Goal: Information Seeking & Learning: Learn about a topic

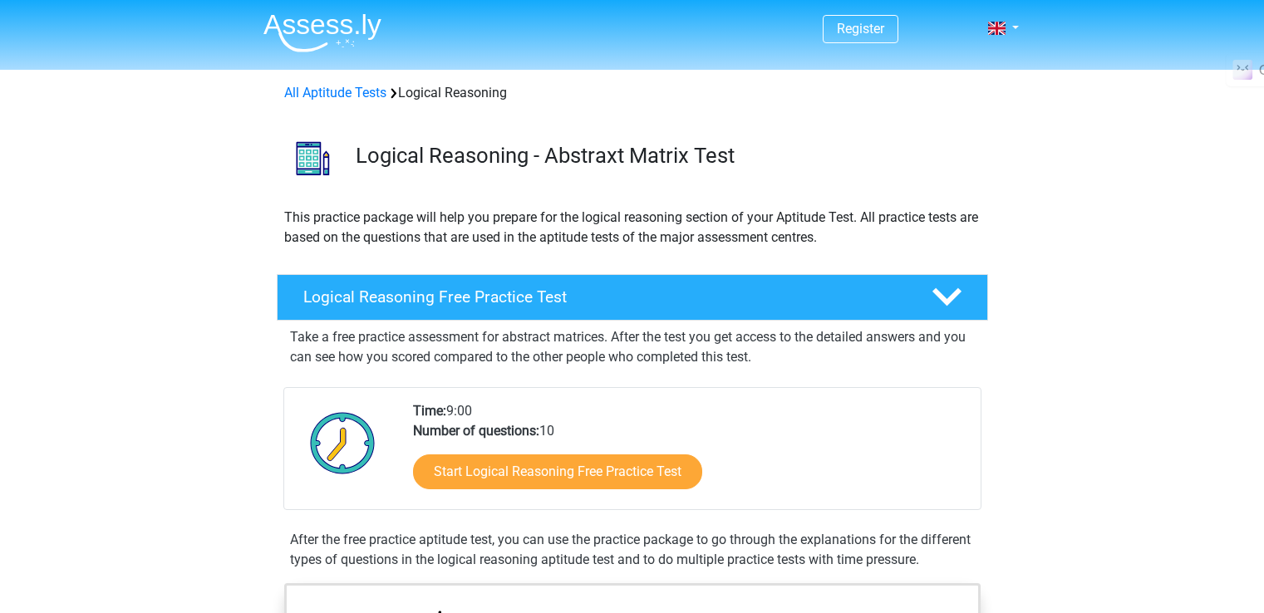
scroll to position [416, 0]
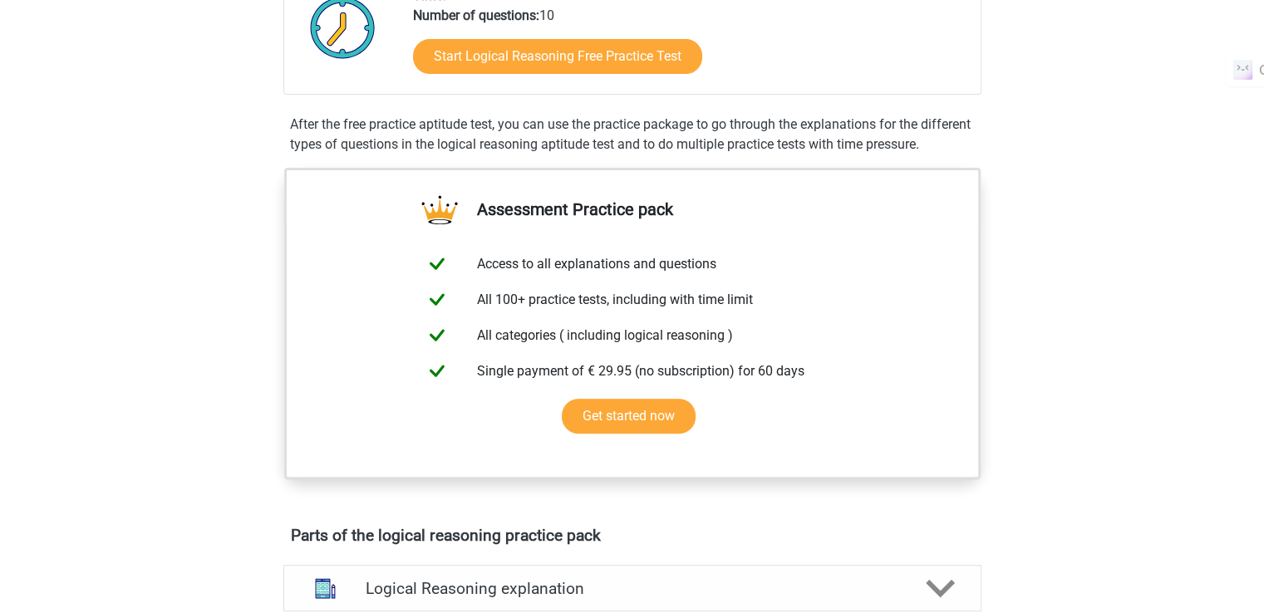
click at [869, 147] on div "After the free practice aptitude test, you can use the practice package to go t…" at bounding box center [632, 135] width 698 height 40
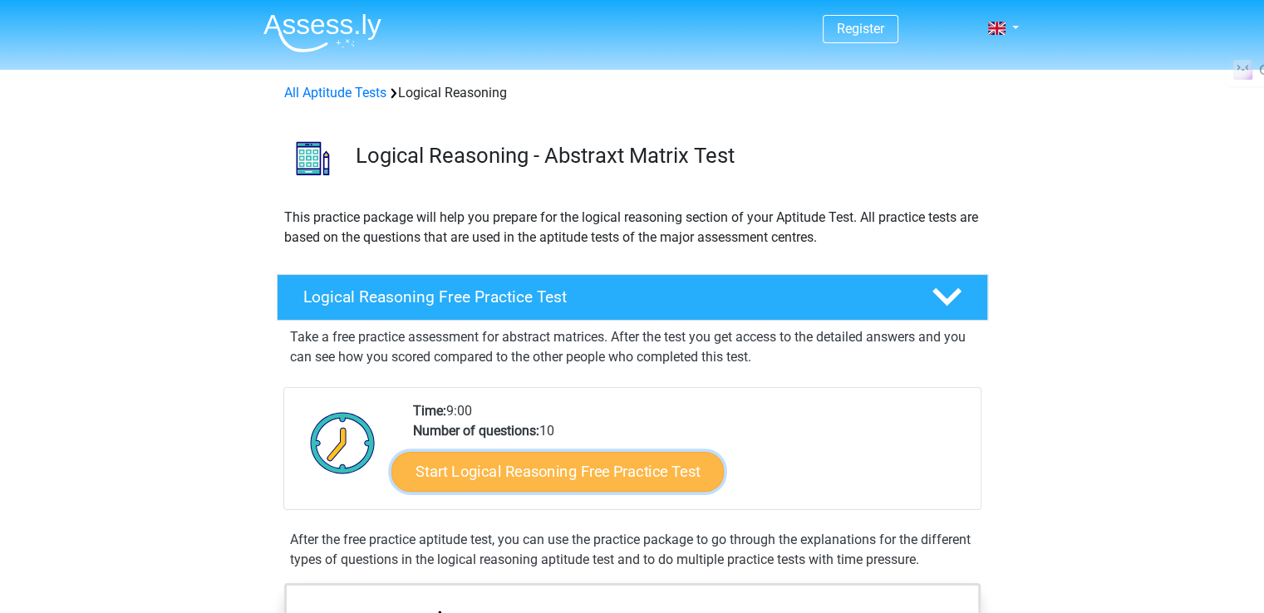
click at [603, 467] on link "Start Logical Reasoning Free Practice Test" at bounding box center [557, 471] width 332 height 40
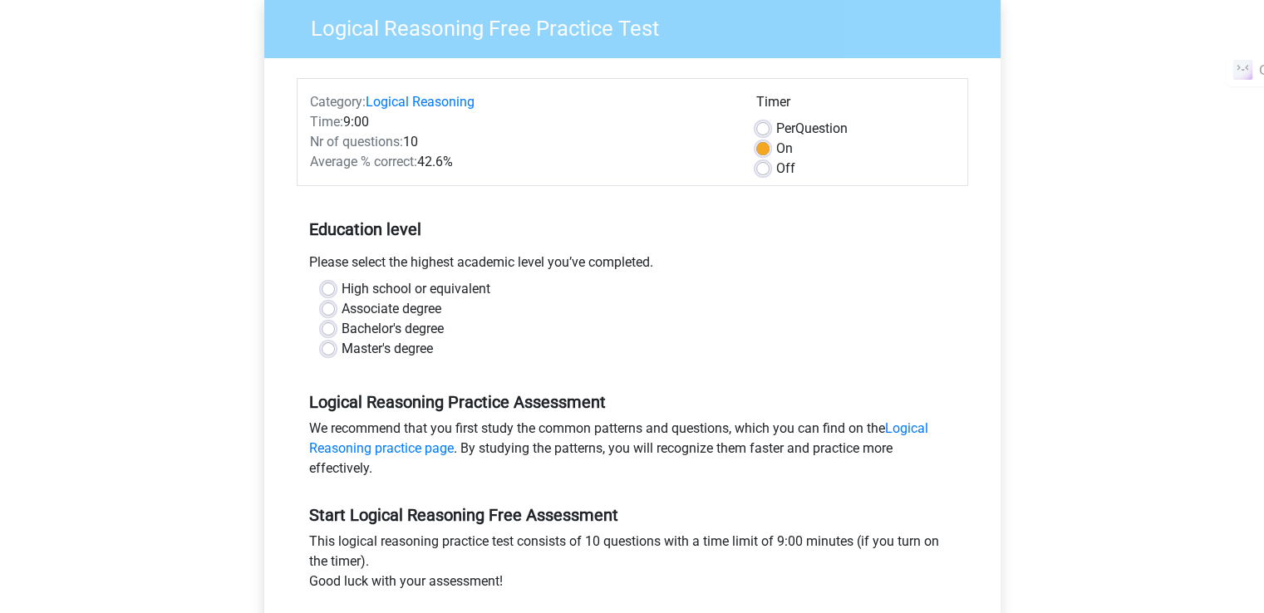
scroll to position [277, 0]
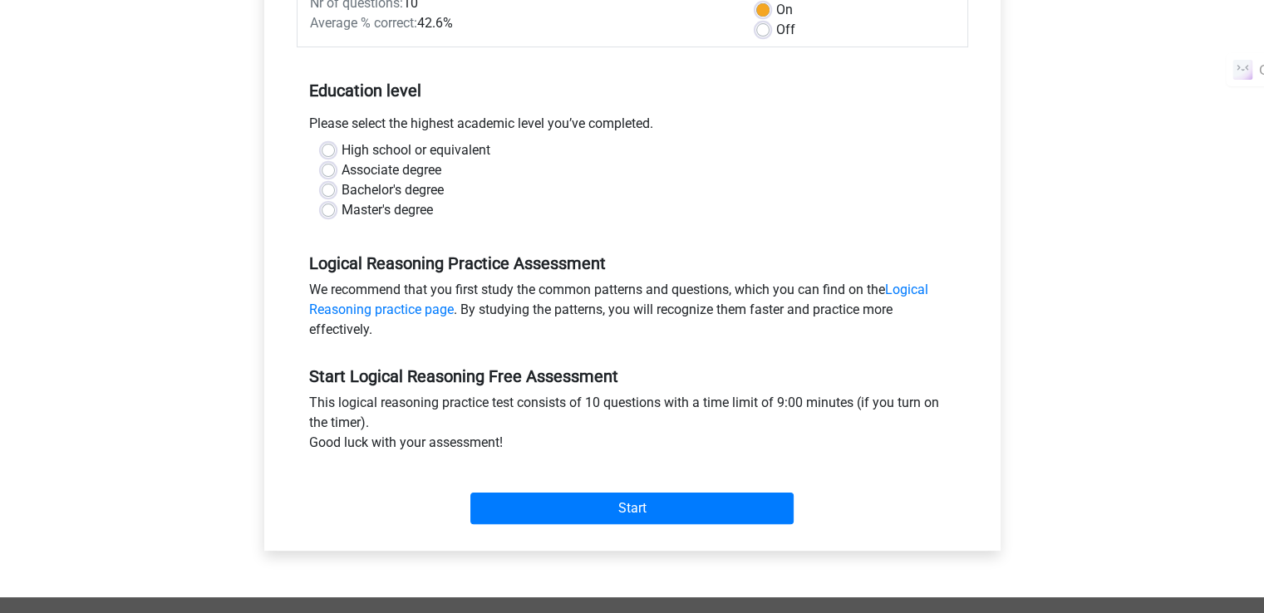
click at [339, 148] on div "High school or equivalent" at bounding box center [633, 150] width 622 height 20
click at [342, 145] on label "High school or equivalent" at bounding box center [416, 150] width 149 height 20
click at [326, 145] on input "High school or equivalent" at bounding box center [328, 148] width 13 height 17
radio input "true"
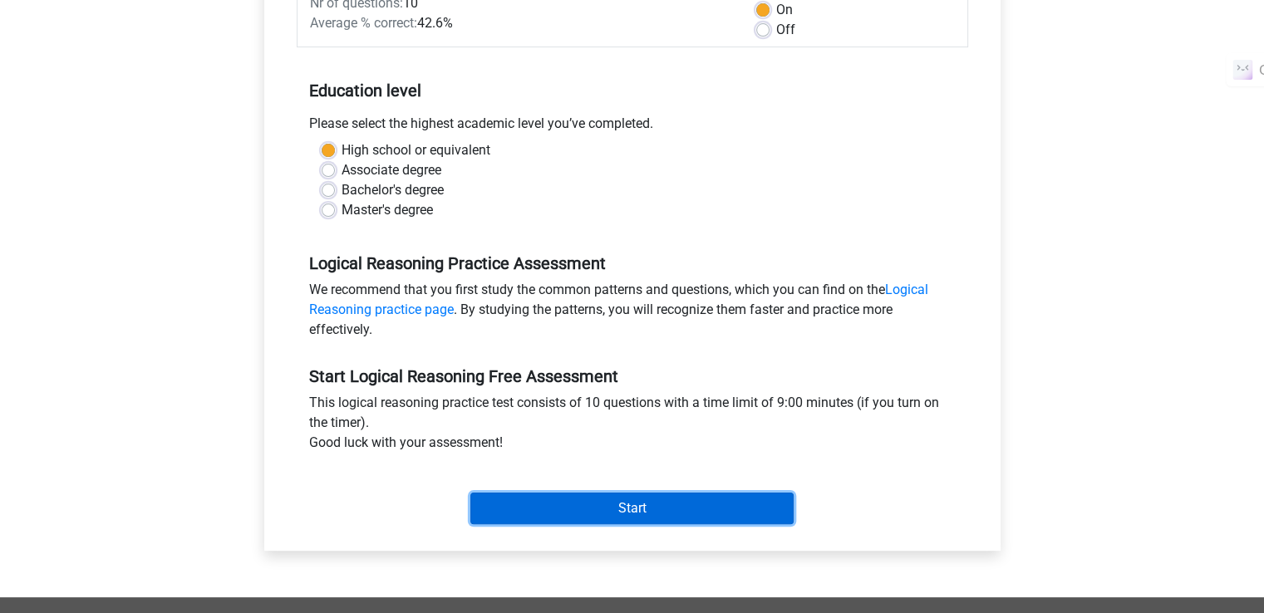
click at [569, 514] on input "Start" at bounding box center [631, 509] width 323 height 32
click at [598, 519] on input "Start" at bounding box center [631, 509] width 323 height 32
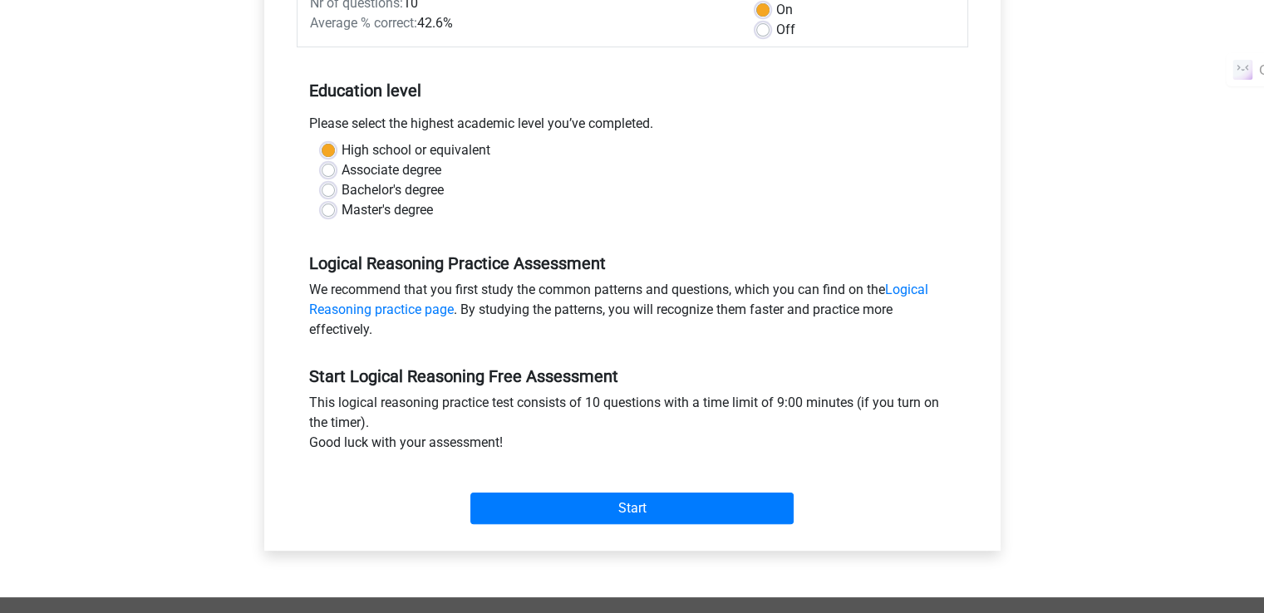
scroll to position [138, 0]
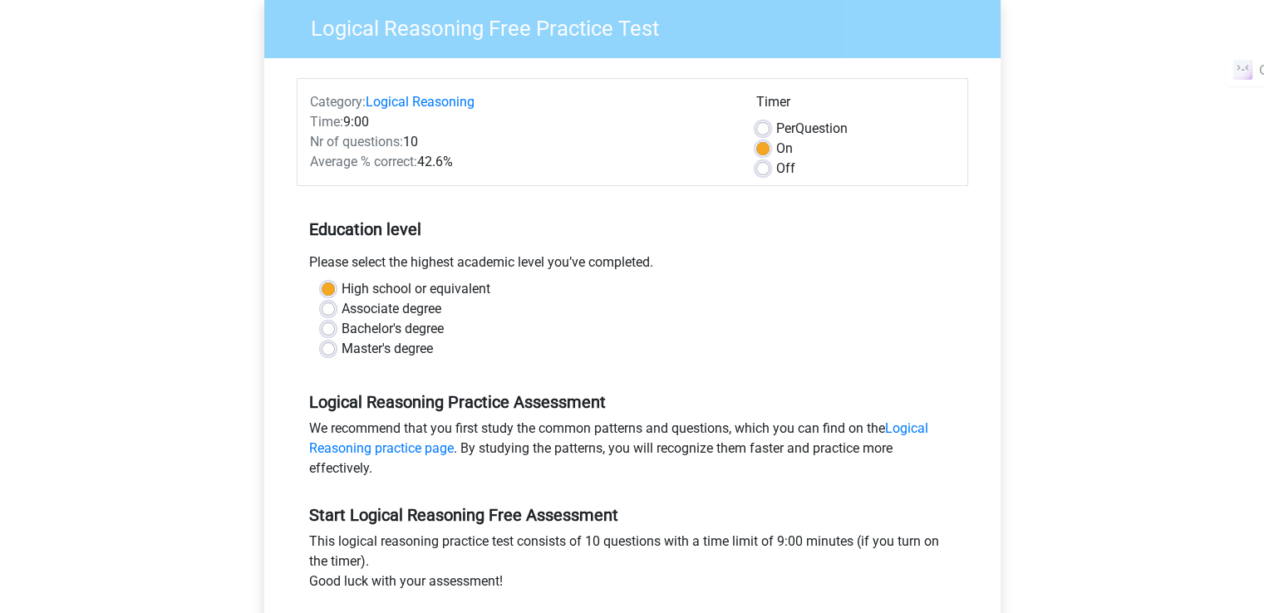
click at [773, 174] on div "Off" at bounding box center [855, 169] width 199 height 20
click at [776, 165] on label "Off" at bounding box center [785, 169] width 19 height 20
click at [763, 165] on input "Off" at bounding box center [762, 167] width 13 height 17
radio input "true"
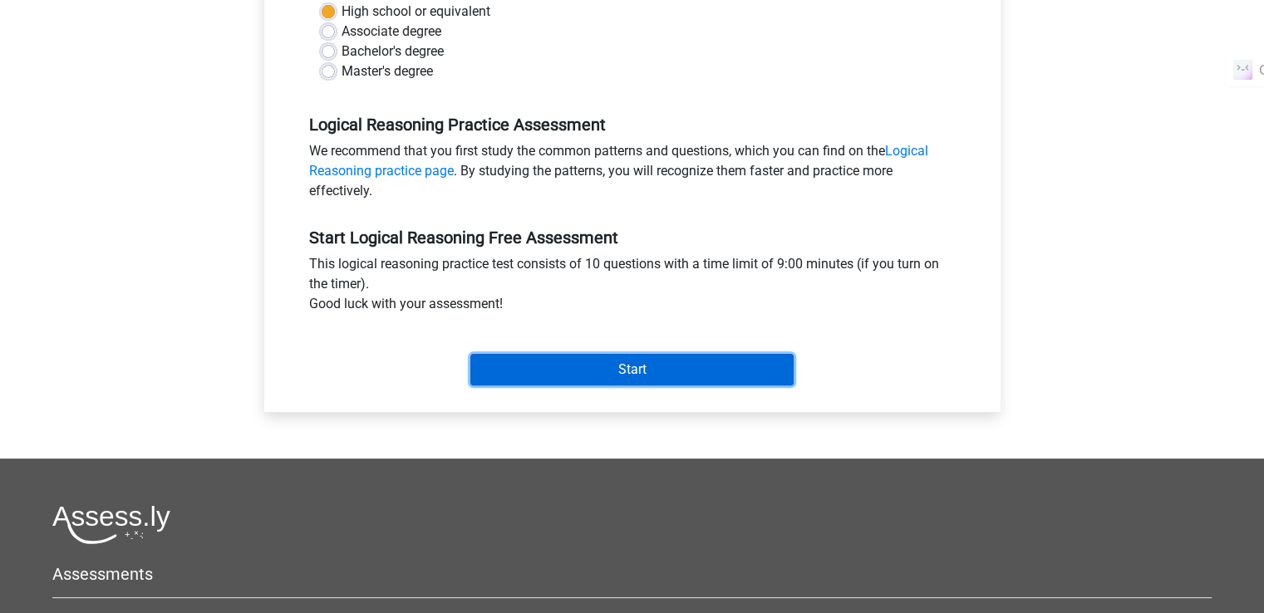
click at [607, 377] on input "Start" at bounding box center [631, 370] width 323 height 32
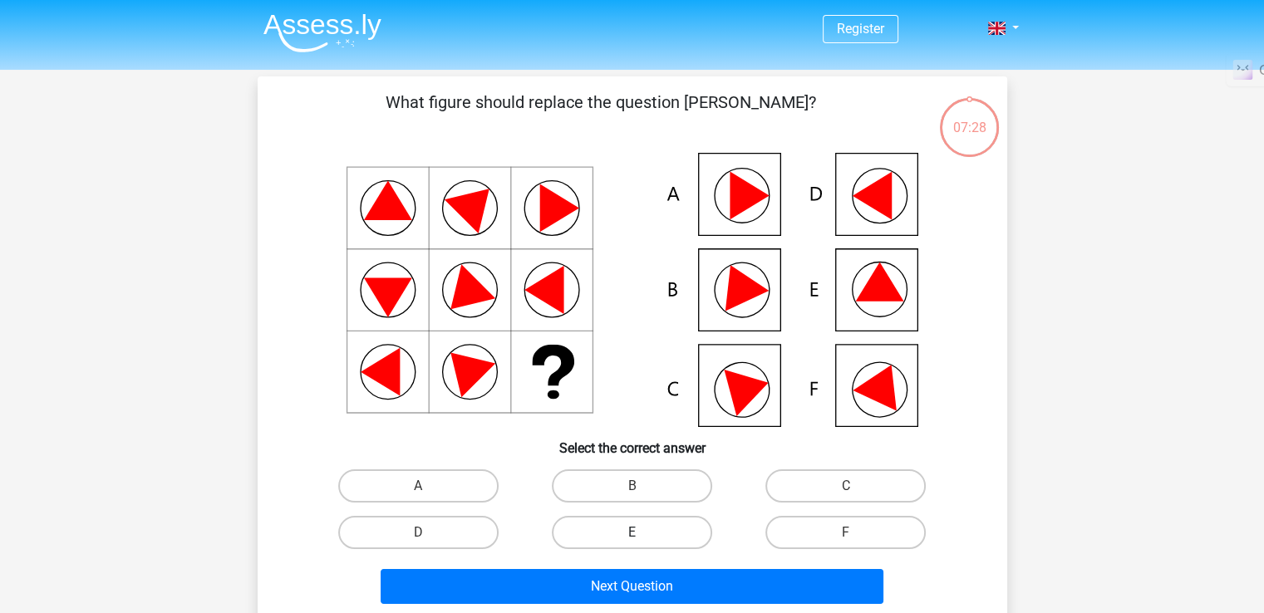
click at [592, 539] on label "E" at bounding box center [632, 532] width 160 height 33
click at [632, 539] on input "E" at bounding box center [637, 538] width 11 height 11
radio input "true"
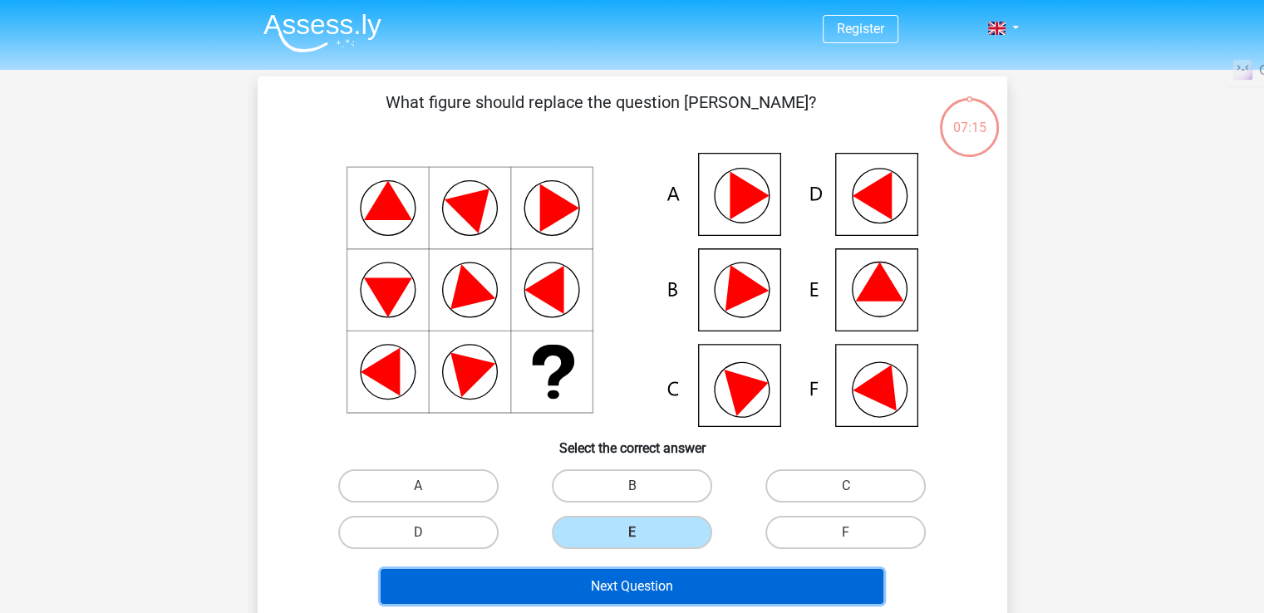
click at [625, 593] on button "Next Question" at bounding box center [632, 586] width 503 height 35
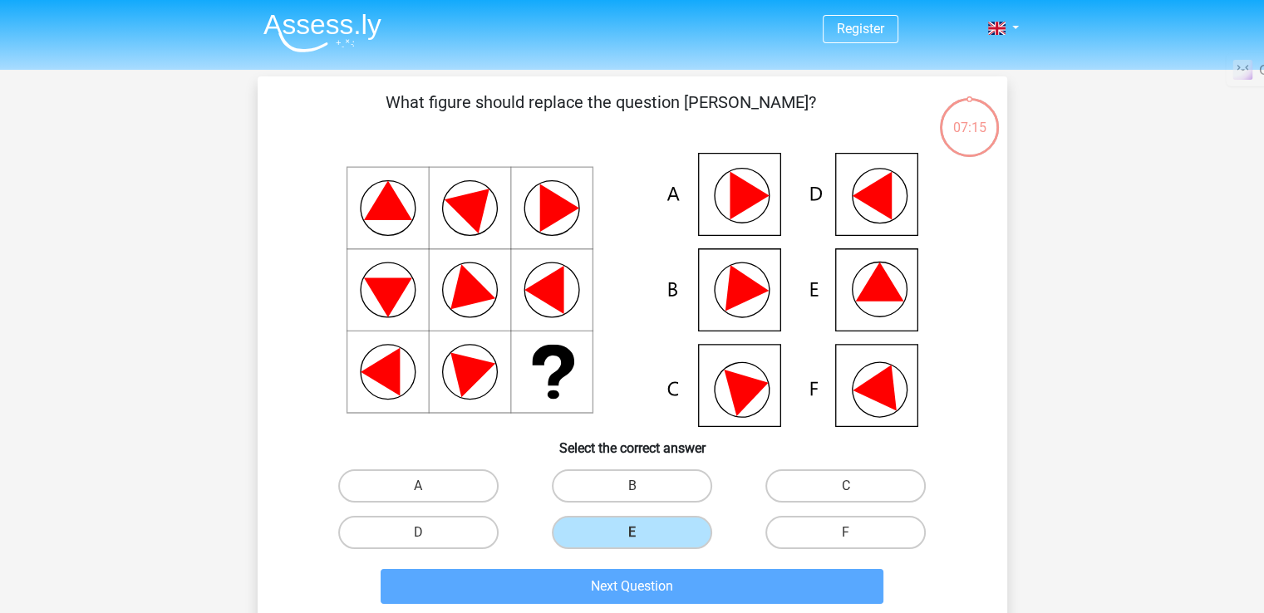
scroll to position [76, 0]
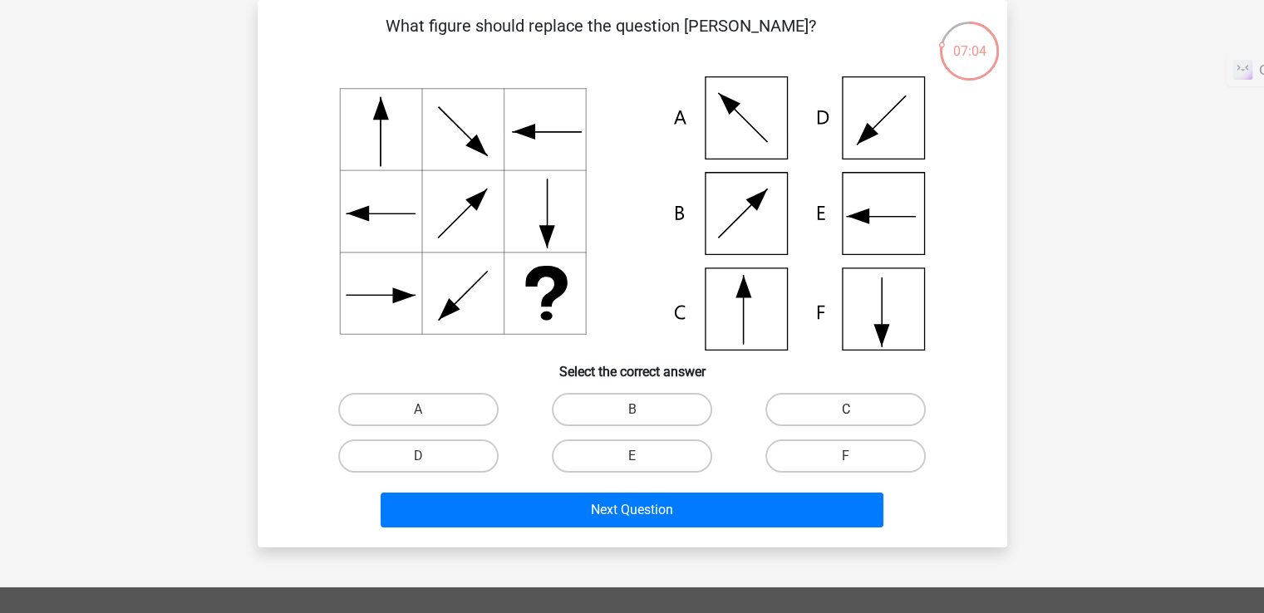
click at [790, 416] on label "C" at bounding box center [845, 409] width 160 height 33
click at [846, 416] on input "C" at bounding box center [851, 415] width 11 height 11
radio input "true"
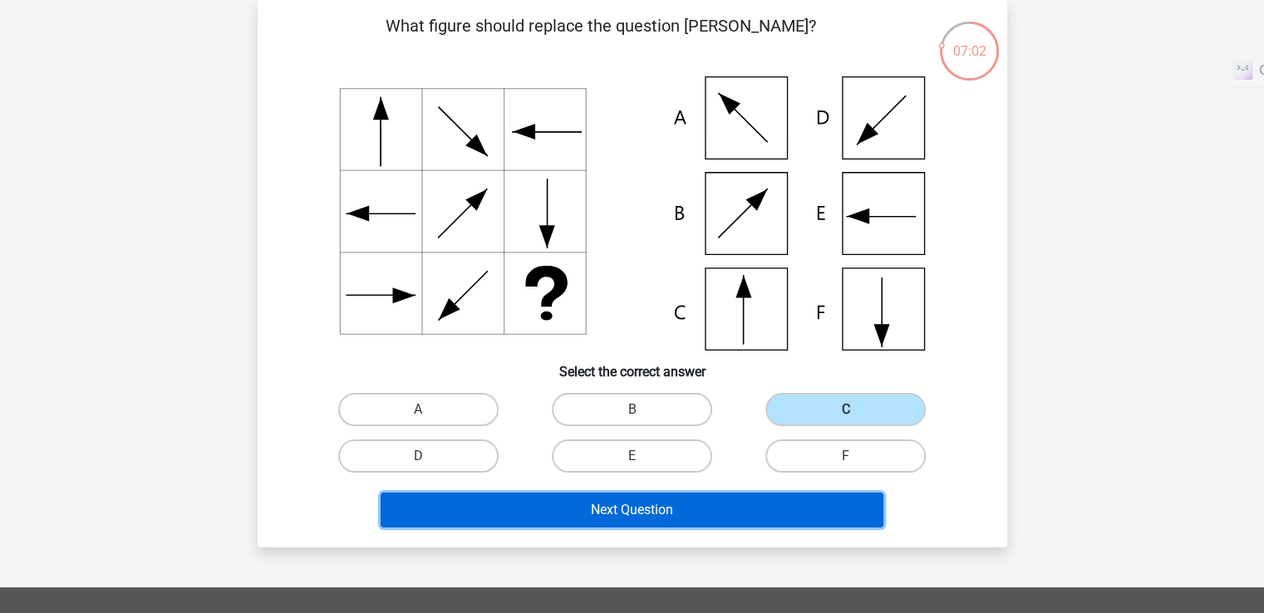
click at [685, 512] on button "Next Question" at bounding box center [632, 510] width 503 height 35
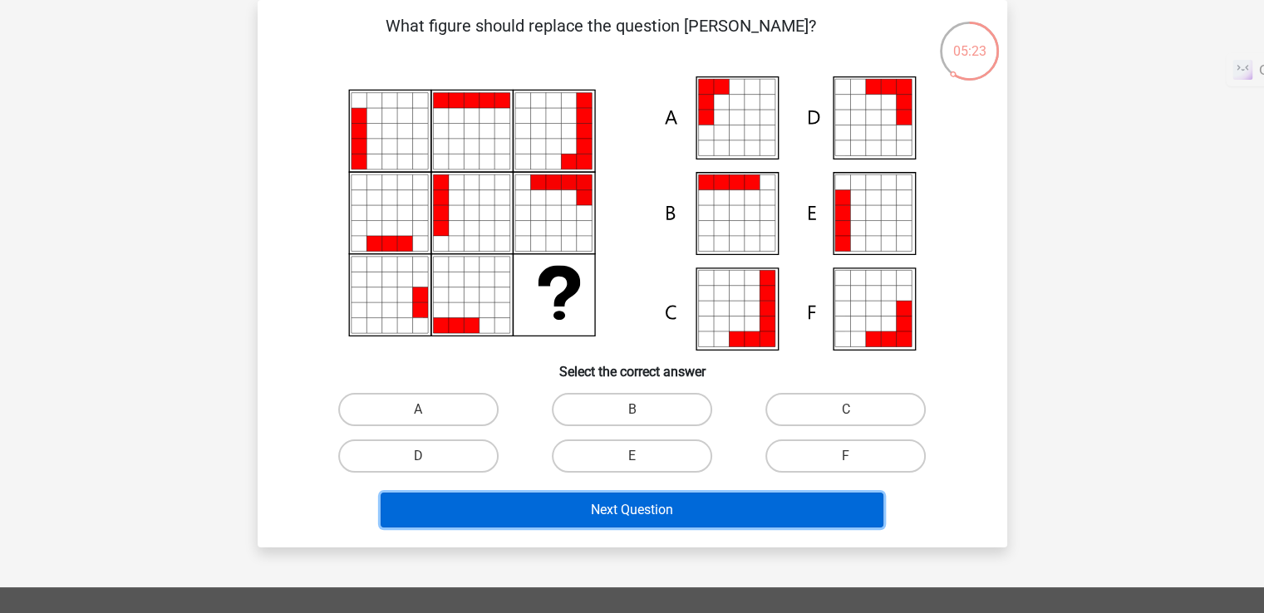
click at [636, 508] on button "Next Question" at bounding box center [632, 510] width 503 height 35
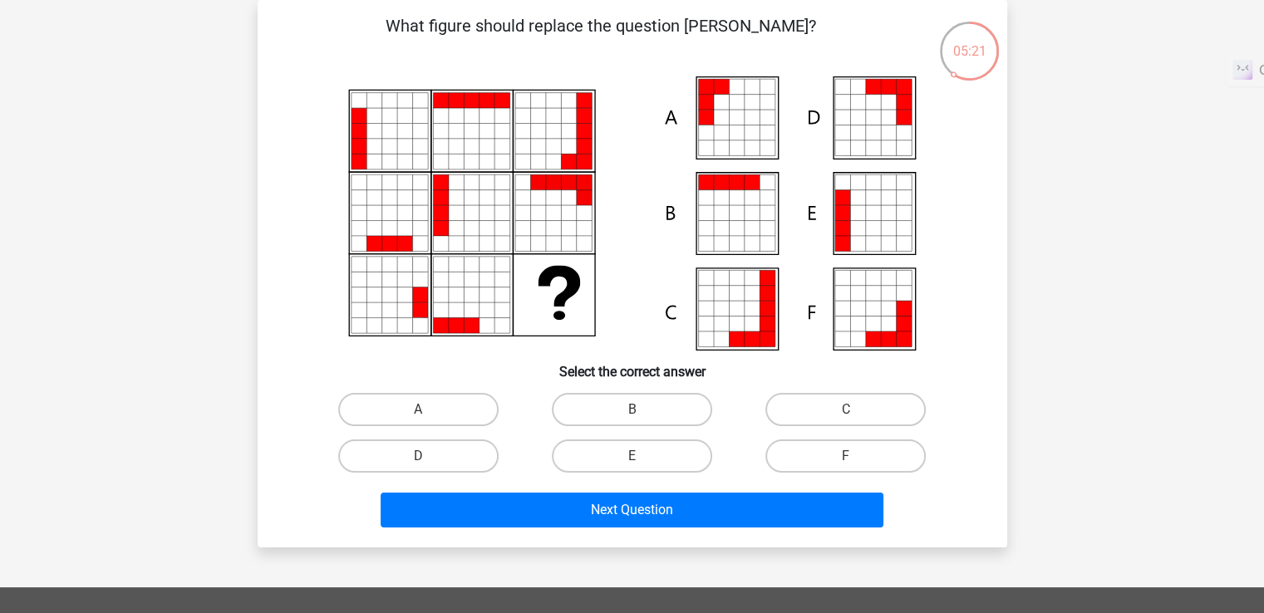
click at [514, 401] on div "A" at bounding box center [418, 409] width 200 height 33
click at [448, 400] on label "A" at bounding box center [418, 409] width 160 height 33
click at [429, 410] on input "A" at bounding box center [423, 415] width 11 height 11
radio input "true"
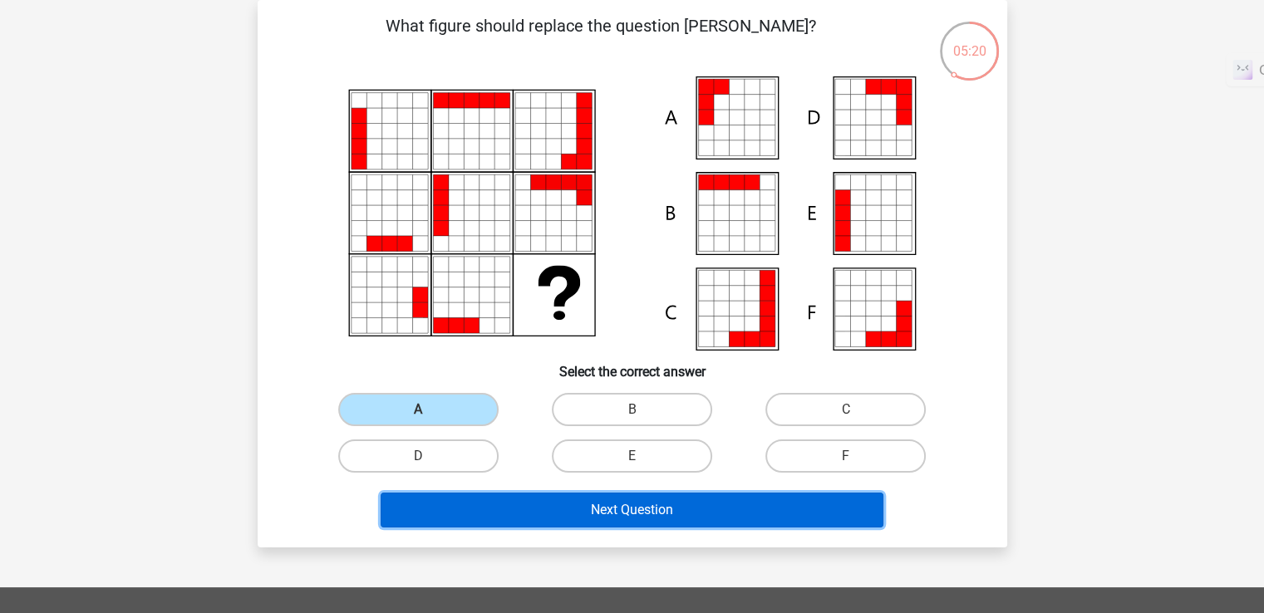
click at [483, 496] on button "Next Question" at bounding box center [632, 510] width 503 height 35
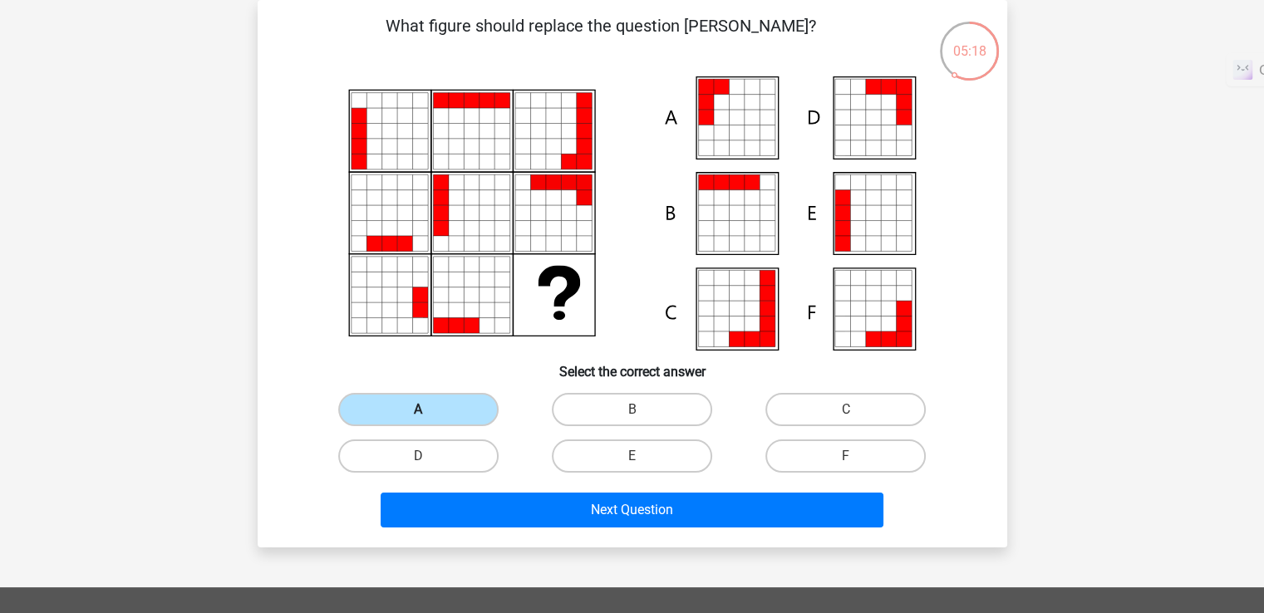
click at [443, 406] on label "A" at bounding box center [418, 409] width 160 height 33
click at [429, 410] on input "A" at bounding box center [423, 415] width 11 height 11
click at [443, 406] on label "A" at bounding box center [418, 409] width 160 height 33
click at [429, 410] on input "A" at bounding box center [423, 415] width 11 height 11
click at [476, 482] on div "Next Question" at bounding box center [632, 507] width 696 height 55
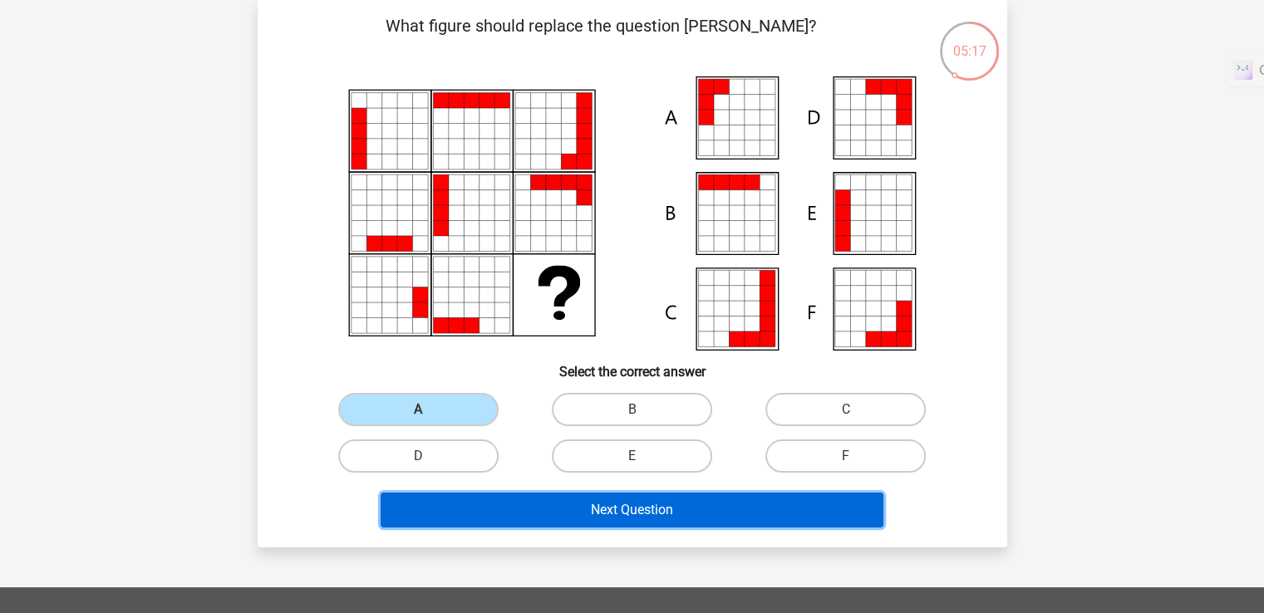
click at [475, 508] on button "Next Question" at bounding box center [632, 510] width 503 height 35
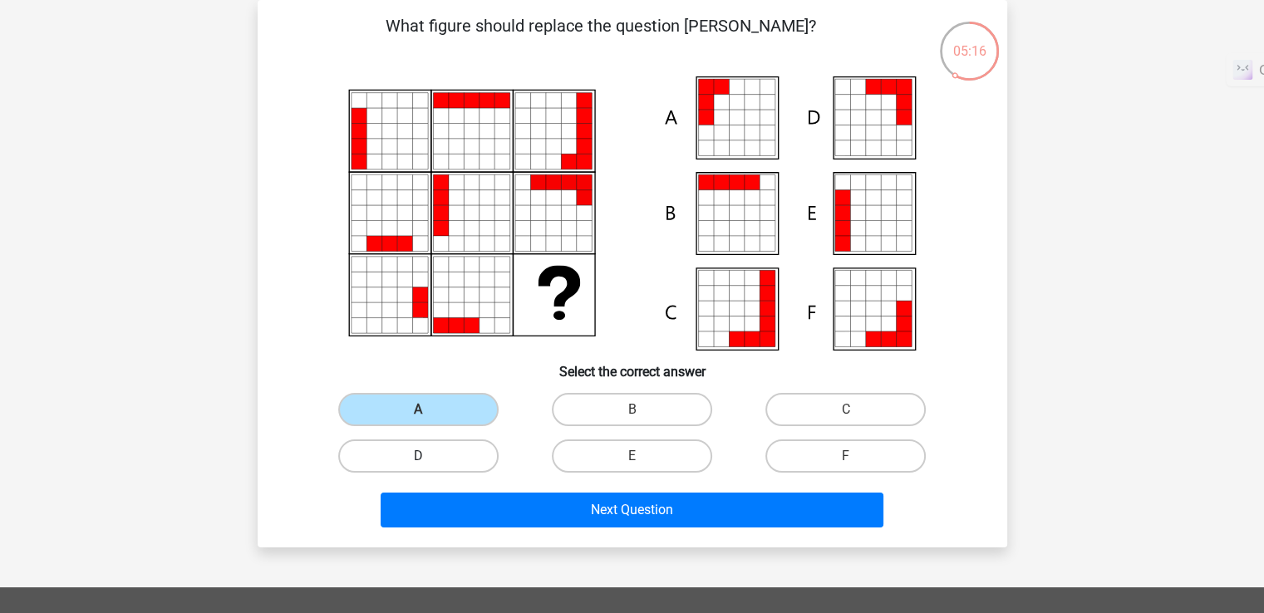
click at [475, 466] on label "D" at bounding box center [418, 456] width 160 height 33
click at [429, 466] on input "D" at bounding box center [423, 461] width 11 height 11
radio input "true"
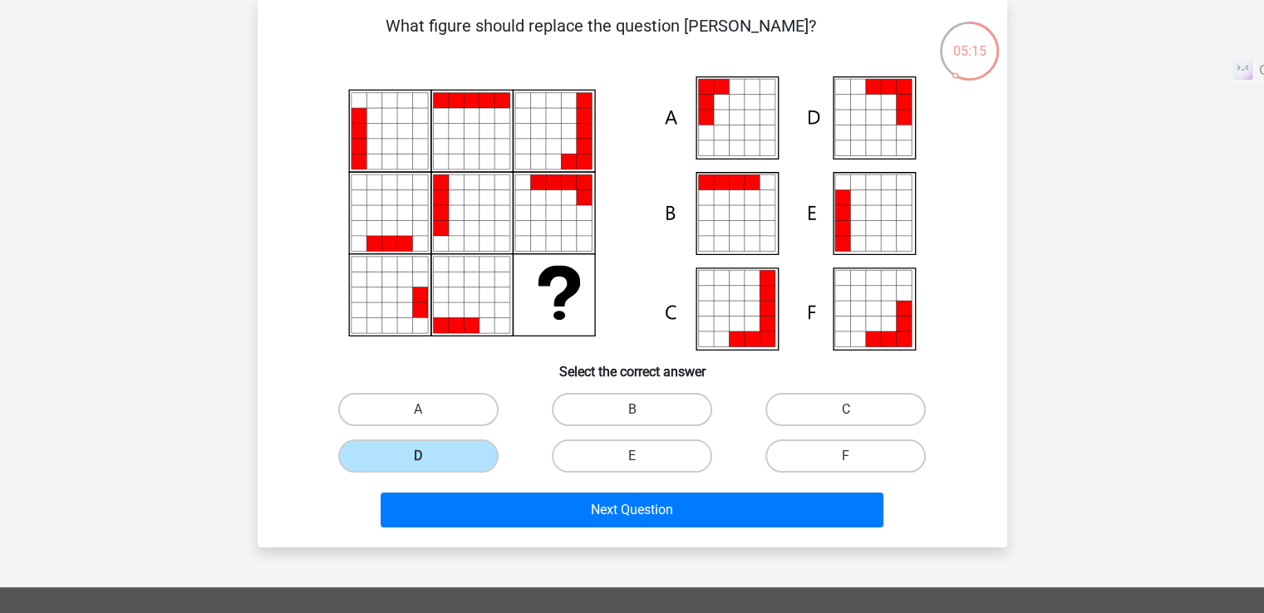
click at [502, 529] on div "Next Question" at bounding box center [633, 514] width 642 height 42
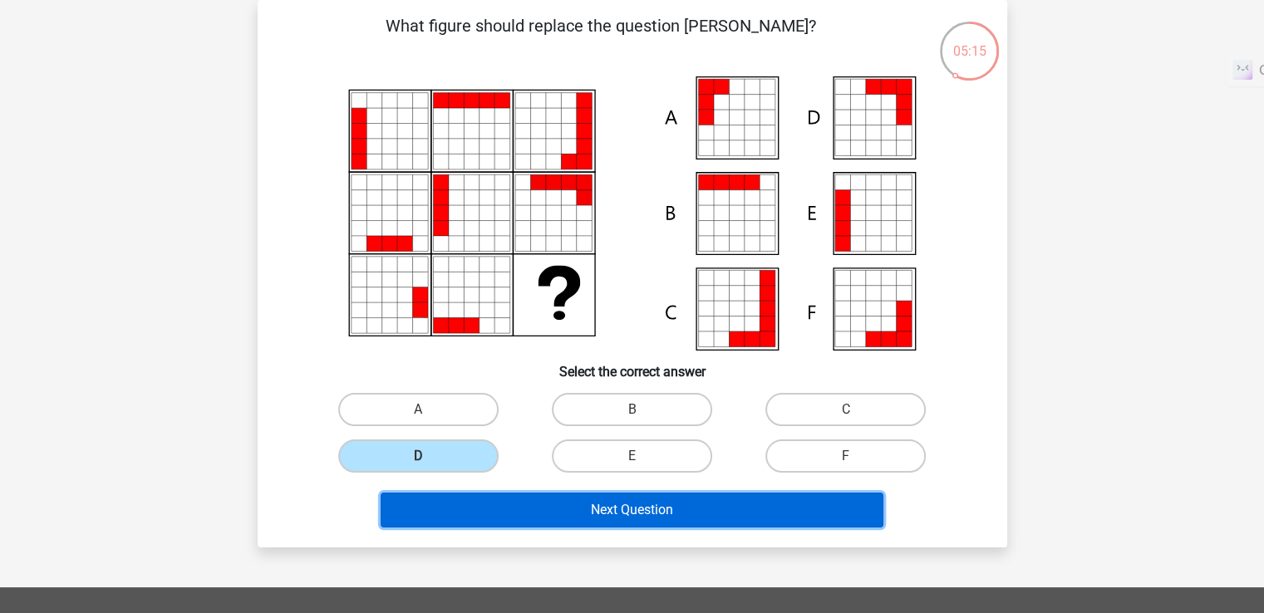
click at [504, 515] on button "Next Question" at bounding box center [632, 510] width 503 height 35
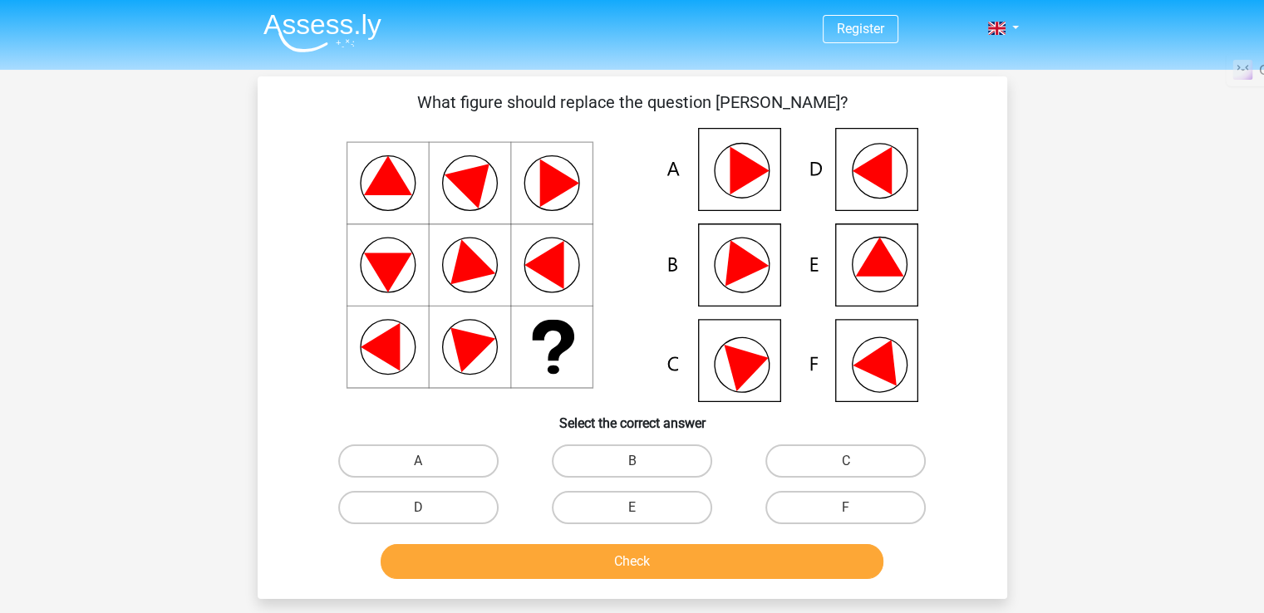
click at [861, 271] on icon at bounding box center [879, 257] width 48 height 39
click at [667, 516] on label "E" at bounding box center [632, 507] width 160 height 33
click at [642, 516] on input "E" at bounding box center [637, 513] width 11 height 11
radio input "true"
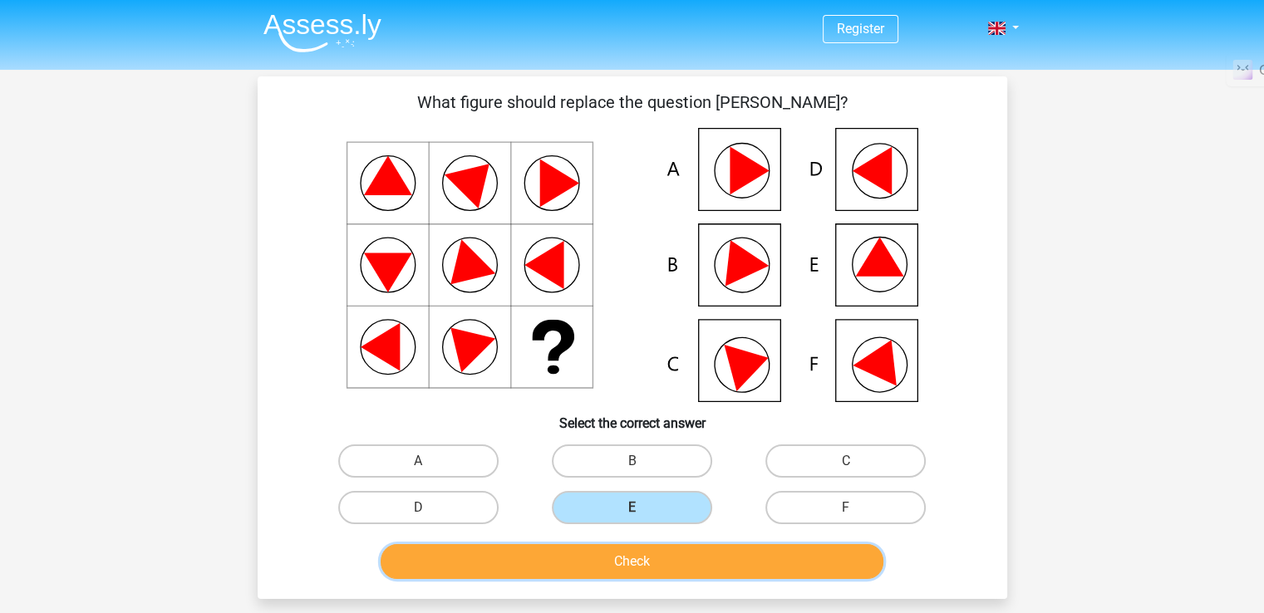
click at [665, 566] on button "Check" at bounding box center [632, 561] width 503 height 35
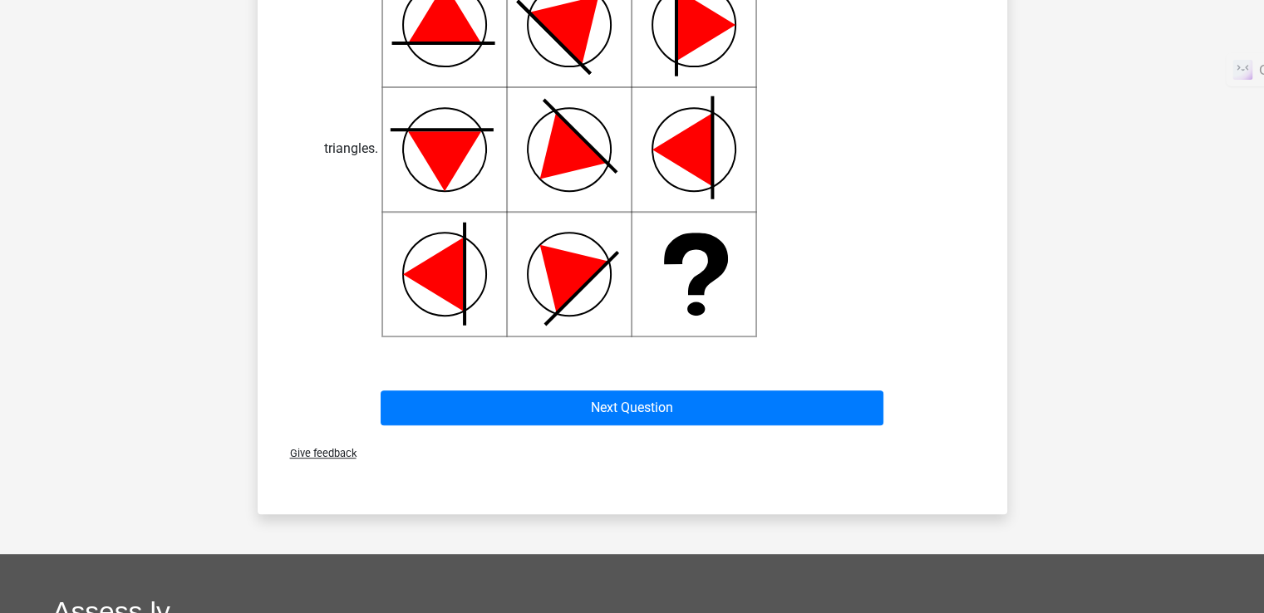
scroll to position [416, 0]
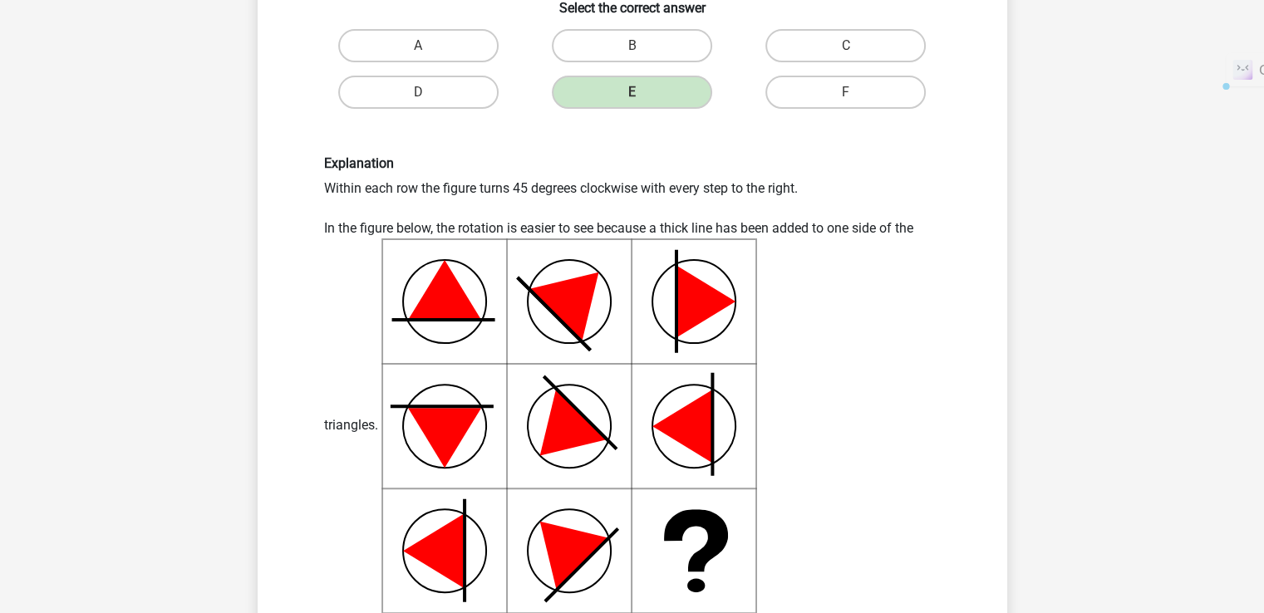
drag, startPoint x: 539, startPoint y: 186, endPoint x: 805, endPoint y: 182, distance: 266.0
click at [805, 182] on div "Explanation Within each row the figure turns 45 degrees clockwise with every st…" at bounding box center [633, 384] width 642 height 458
drag, startPoint x: 770, startPoint y: 225, endPoint x: 988, endPoint y: 230, distance: 218.6
click at [988, 230] on div "What figure should replace the question [PERSON_NAME]?" at bounding box center [632, 191] width 736 height 1034
click at [825, 340] on div "Explanation Within each row the figure turns 45 degrees clockwise with every st…" at bounding box center [633, 384] width 642 height 458
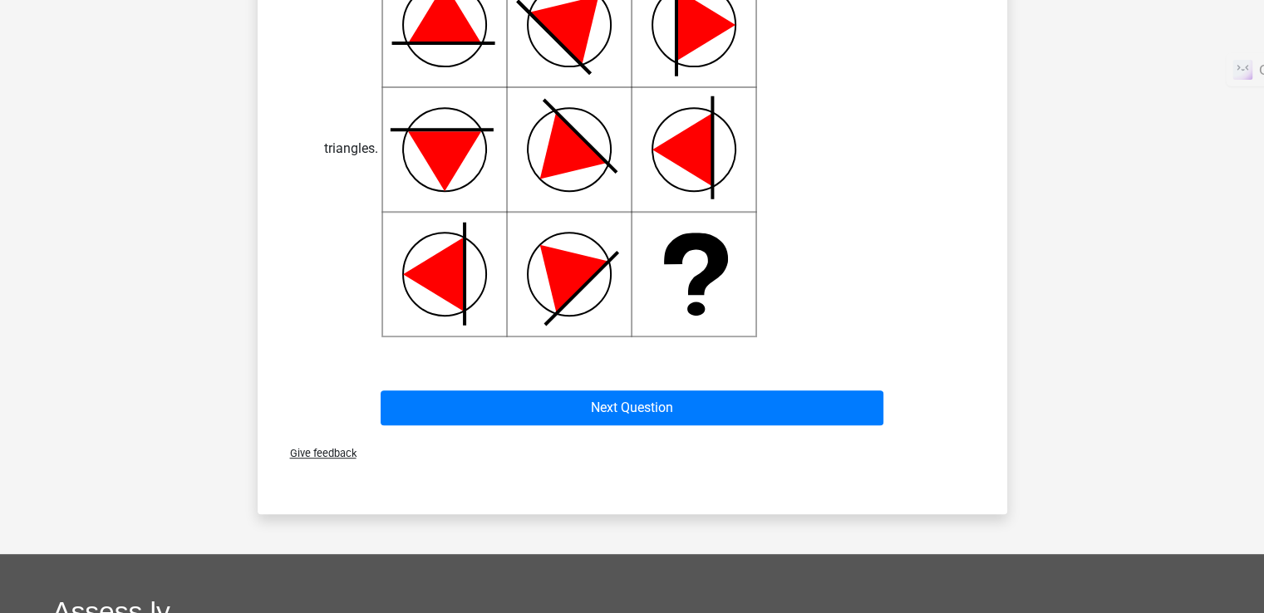
scroll to position [277, 0]
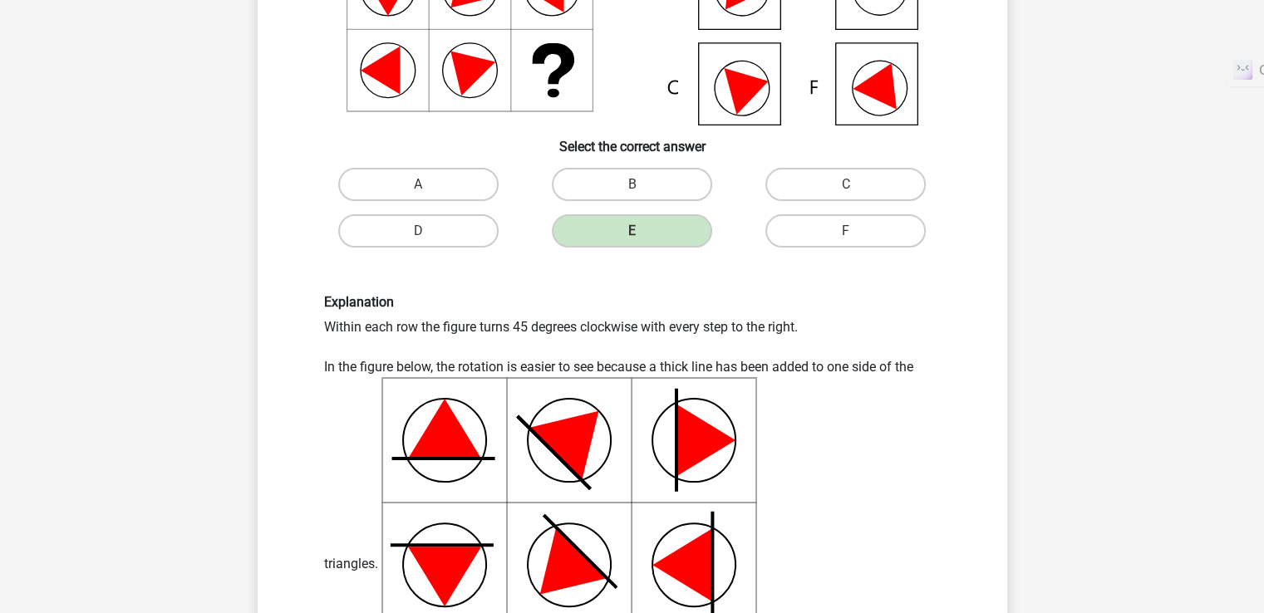
click at [647, 135] on h6 "Select the correct answer" at bounding box center [632, 140] width 696 height 29
click at [600, 240] on label "E" at bounding box center [632, 230] width 160 height 33
click at [595, 319] on div "Explanation Within each row the figure turns 45 degrees clockwise with every st…" at bounding box center [633, 523] width 642 height 458
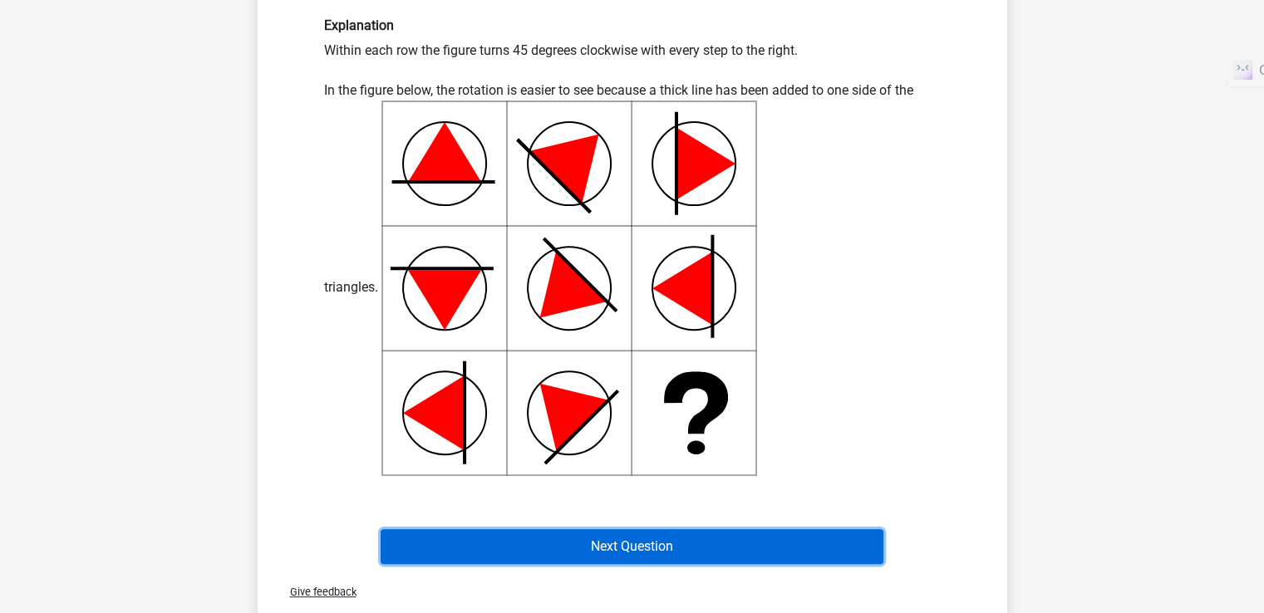
click at [543, 559] on button "Next Question" at bounding box center [632, 546] width 503 height 35
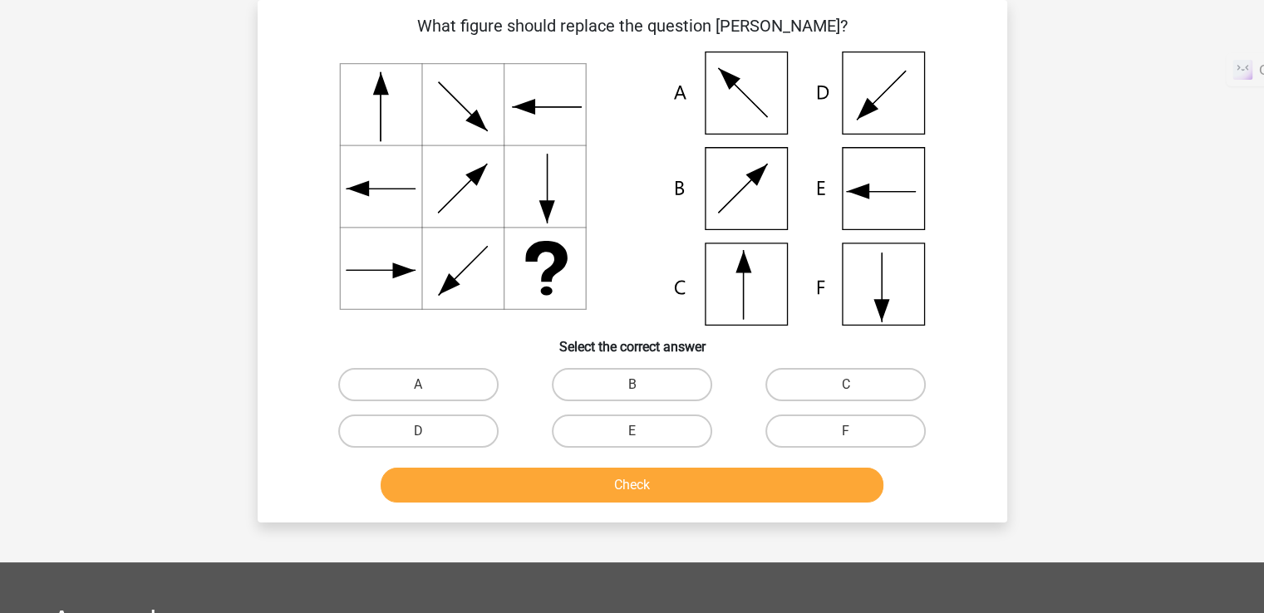
scroll to position [0, 0]
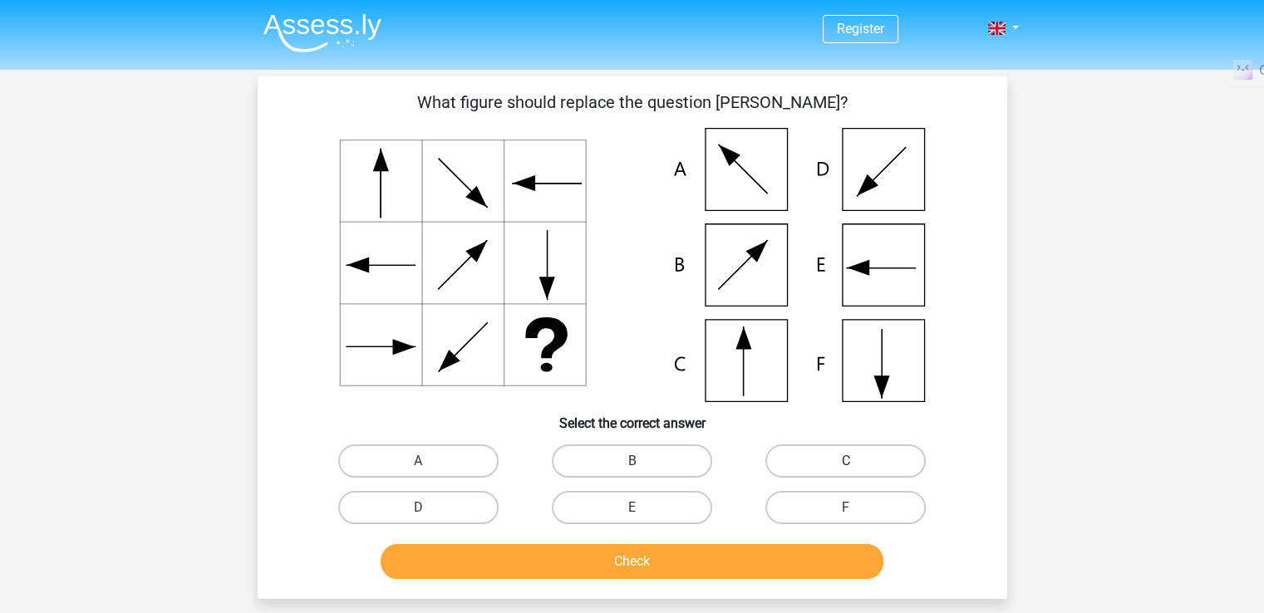
click at [795, 462] on label "C" at bounding box center [845, 461] width 160 height 33
click at [846, 462] on input "C" at bounding box center [851, 466] width 11 height 11
radio input "true"
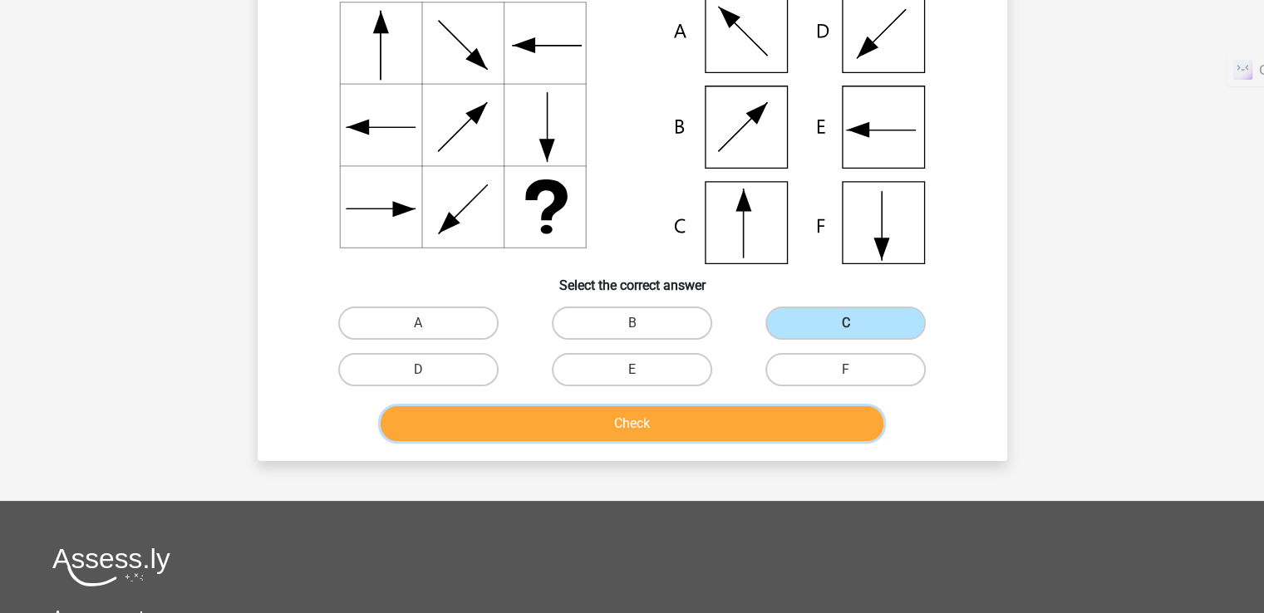
click at [641, 411] on button "Check" at bounding box center [632, 423] width 503 height 35
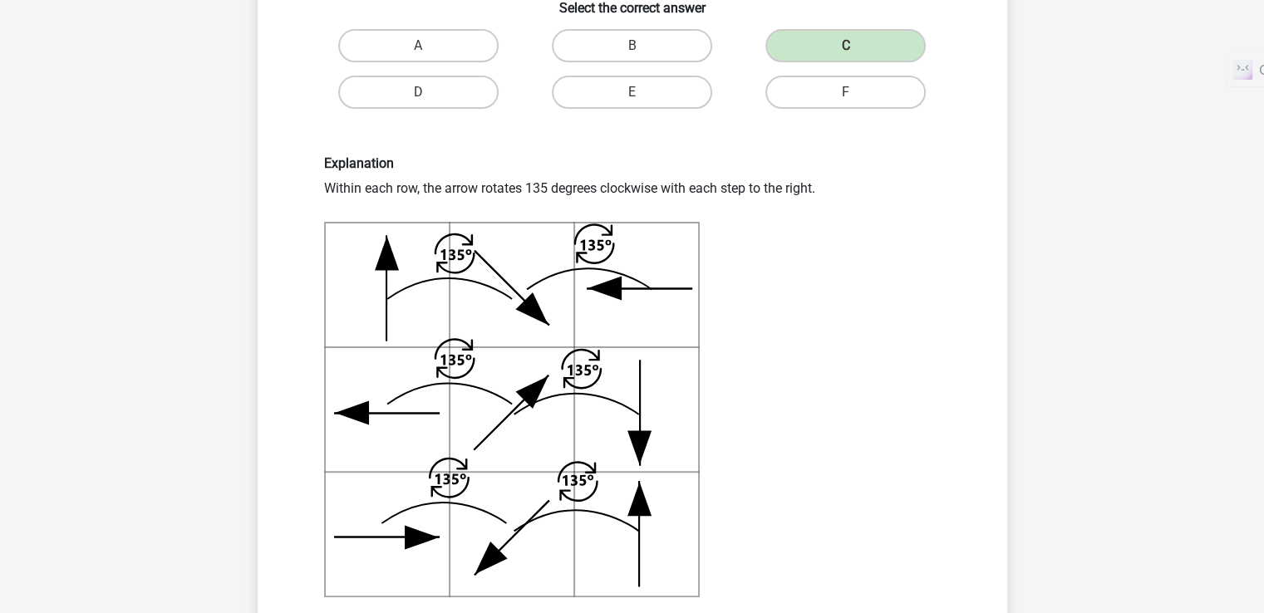
scroll to position [554, 0]
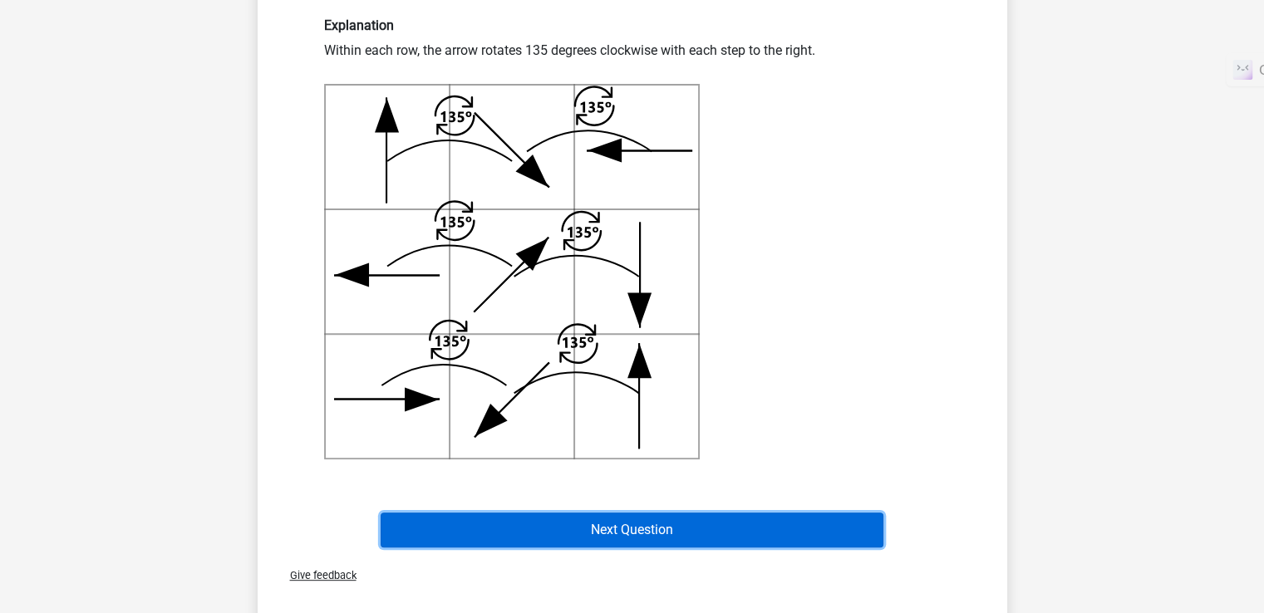
click at [573, 536] on button "Next Question" at bounding box center [632, 530] width 503 height 35
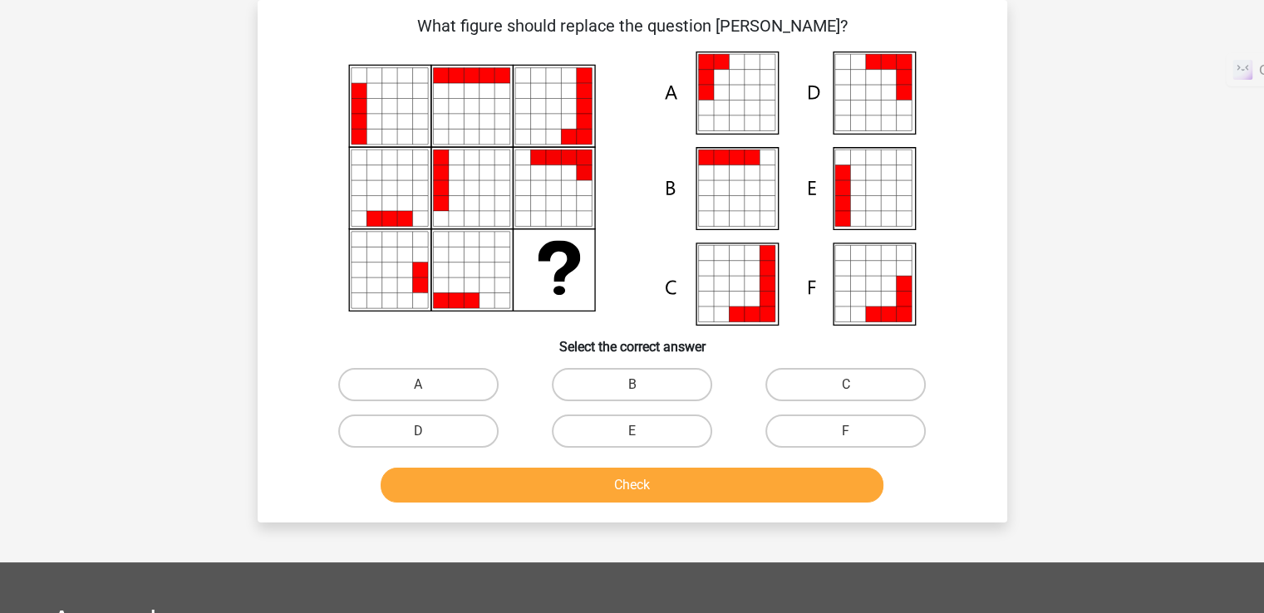
scroll to position [0, 0]
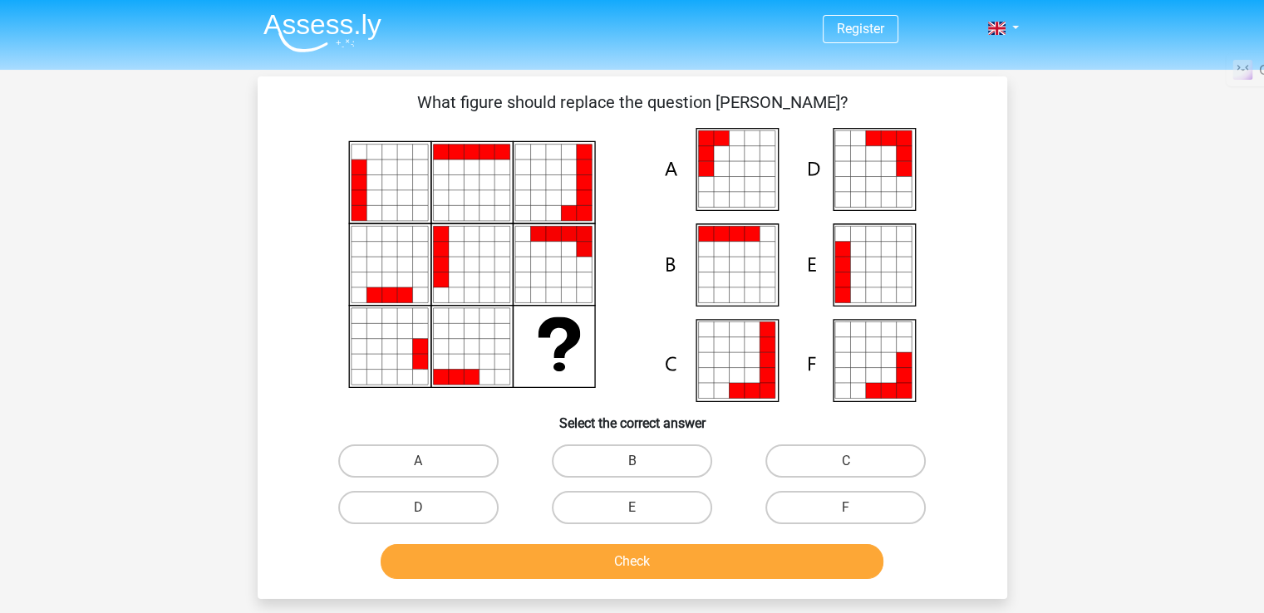
click at [635, 469] on input "B" at bounding box center [637, 466] width 11 height 11
radio input "true"
drag, startPoint x: 389, startPoint y: 525, endPoint x: 748, endPoint y: 511, distance: 359.3
click at [391, 524] on div "D" at bounding box center [419, 508] width 214 height 47
click at [894, 451] on label "C" at bounding box center [845, 461] width 160 height 33
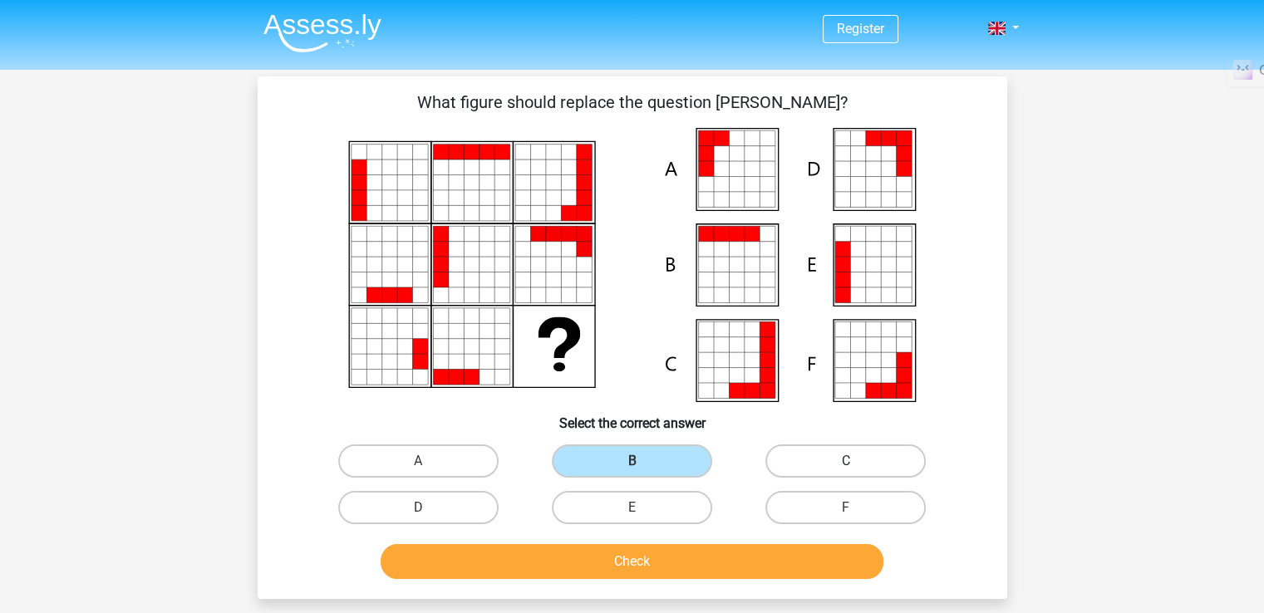
click at [857, 461] on input "C" at bounding box center [851, 466] width 11 height 11
radio input "true"
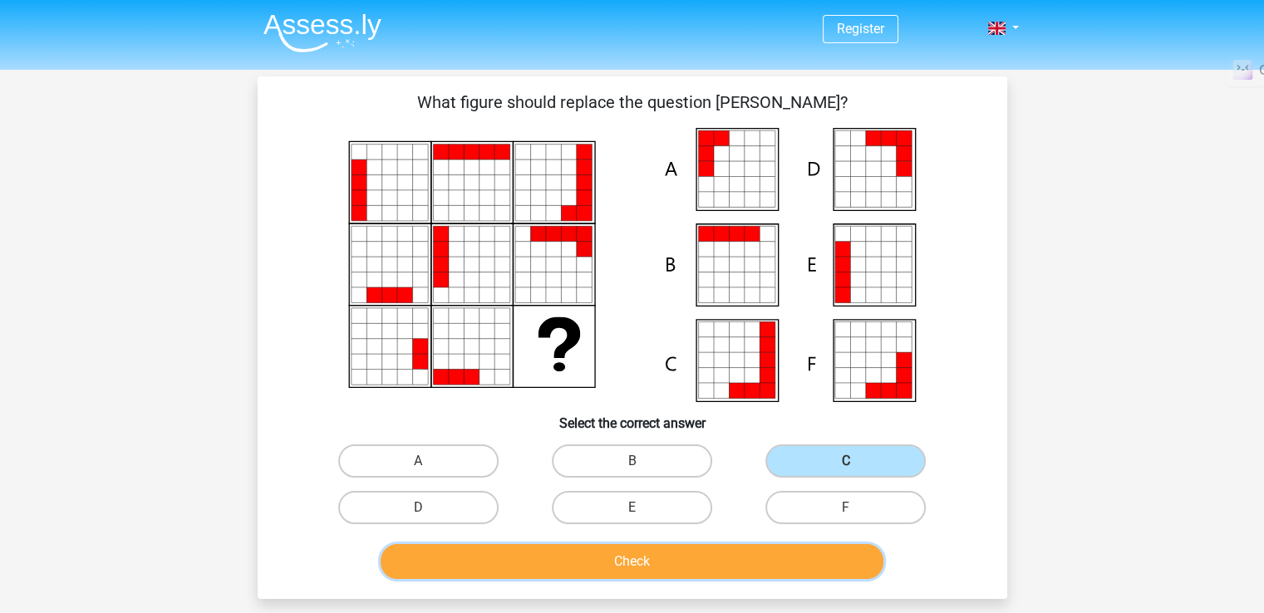
click at [790, 554] on button "Check" at bounding box center [632, 561] width 503 height 35
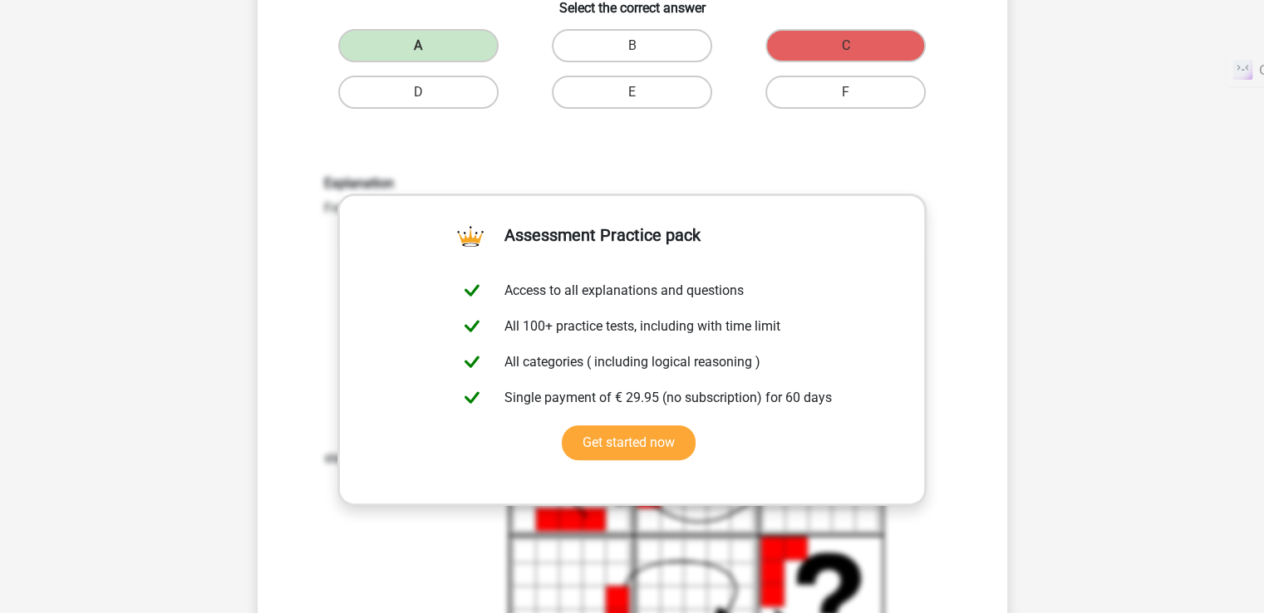
scroll to position [831, 0]
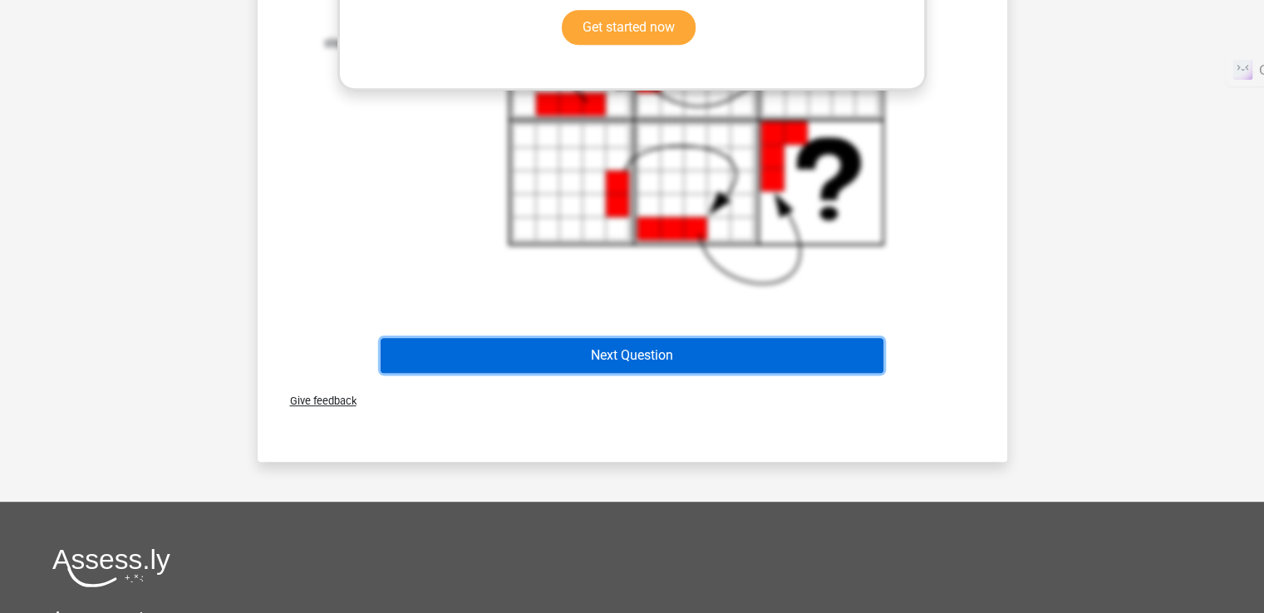
click at [612, 351] on button "Next Question" at bounding box center [632, 355] width 503 height 35
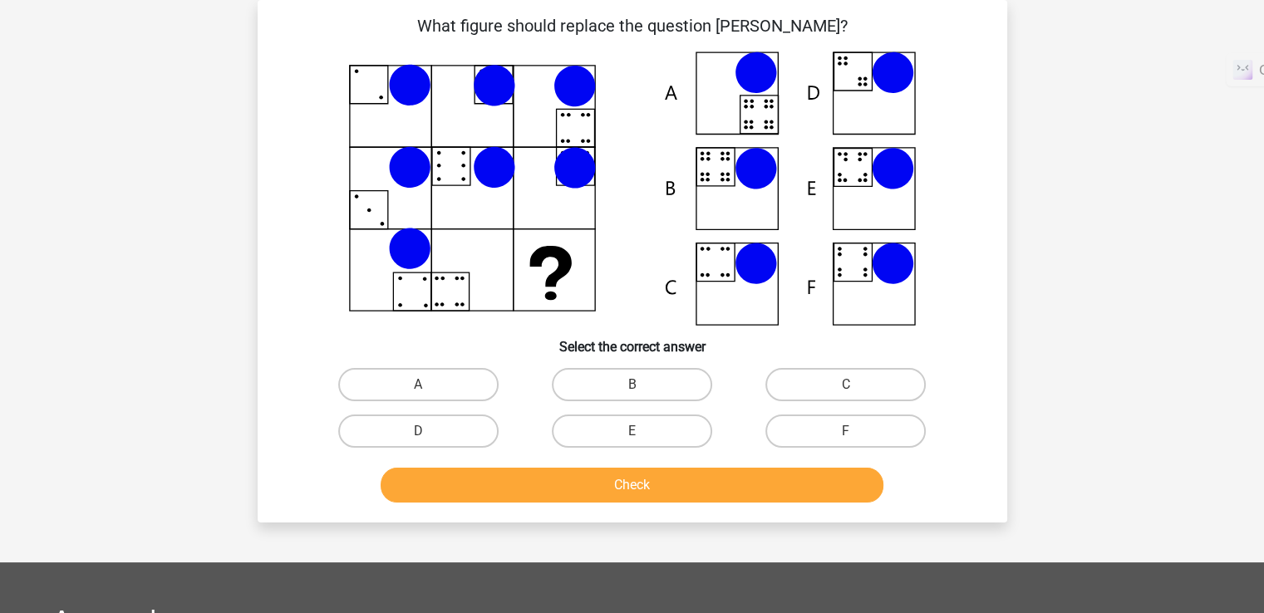
scroll to position [0, 0]
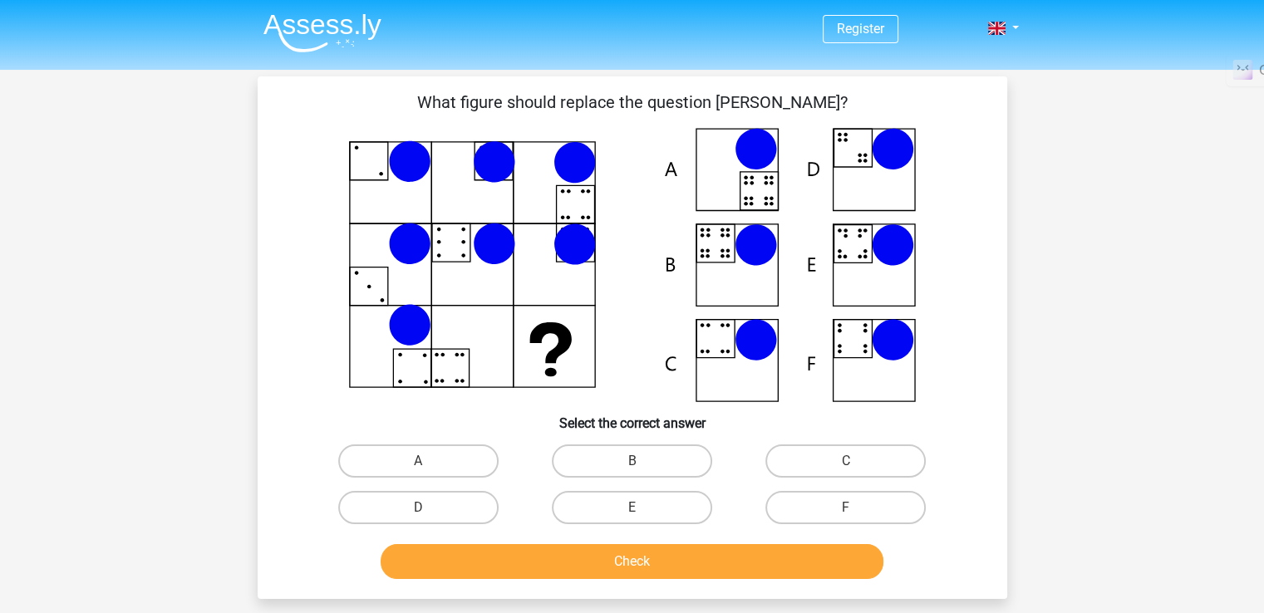
click at [757, 233] on icon at bounding box center [756, 245] width 42 height 42
click at [625, 474] on label "B" at bounding box center [632, 461] width 160 height 33
click at [632, 472] on input "B" at bounding box center [637, 466] width 11 height 11
radio input "true"
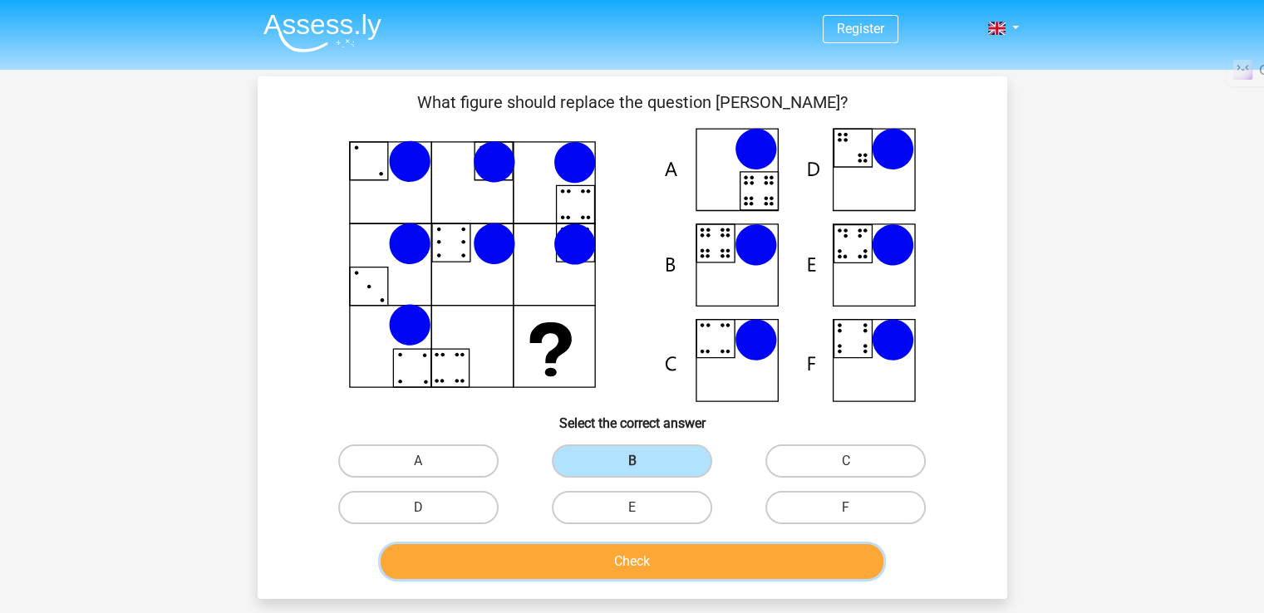
click at [612, 555] on button "Check" at bounding box center [632, 561] width 503 height 35
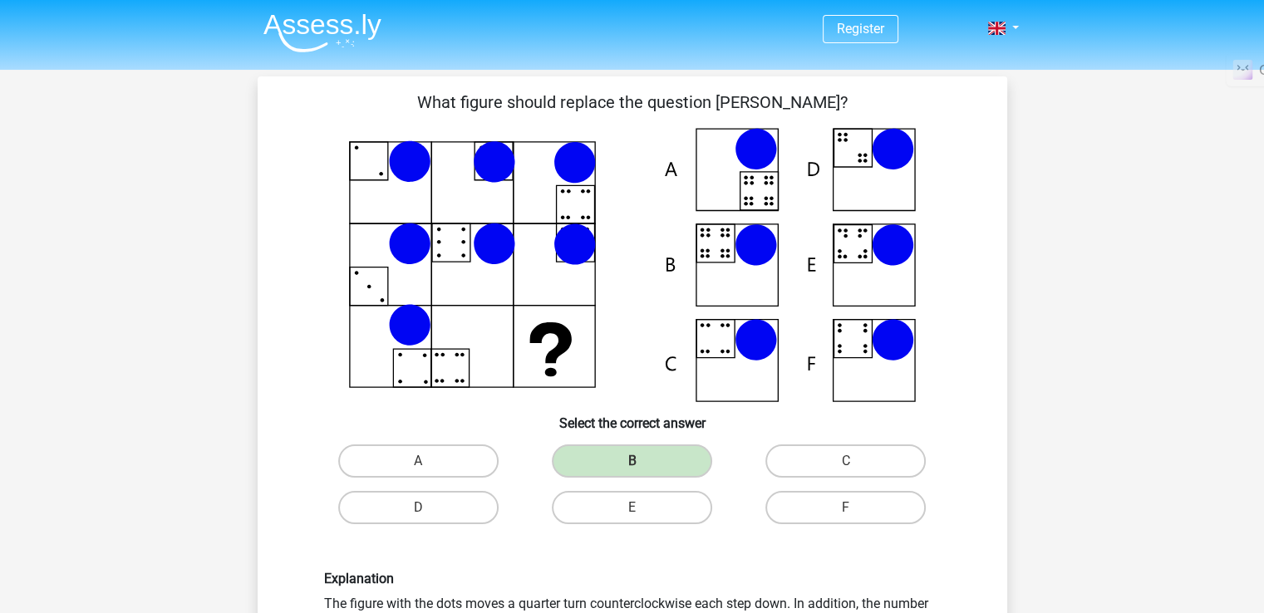
scroll to position [277, 0]
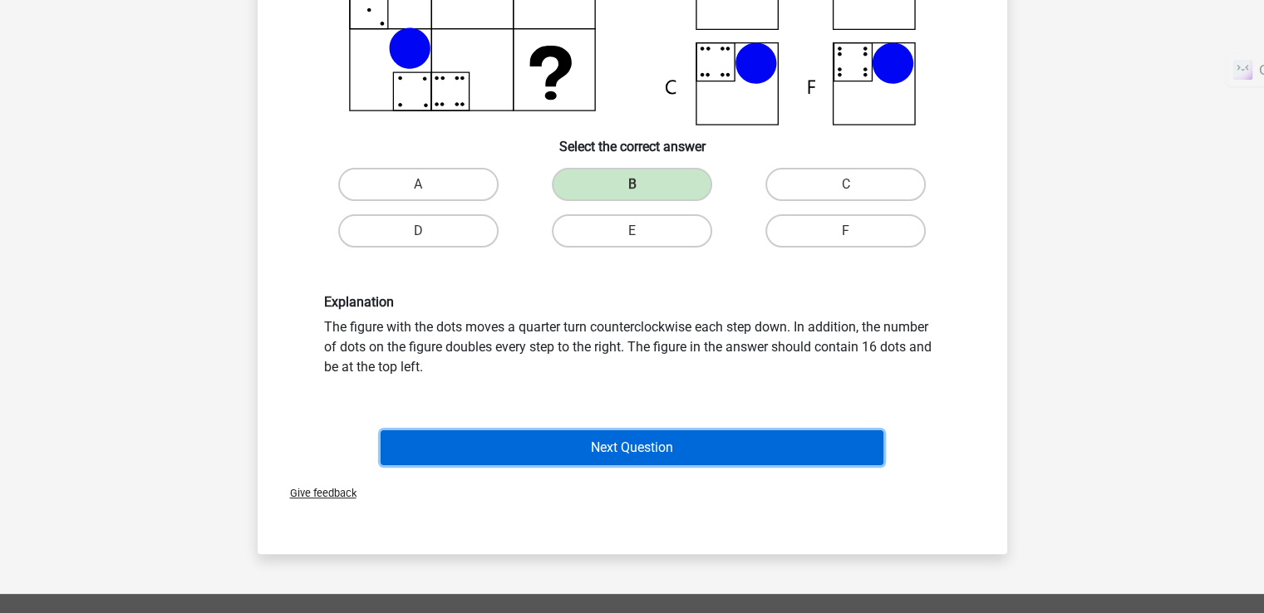
click at [634, 431] on button "Next Question" at bounding box center [632, 448] width 503 height 35
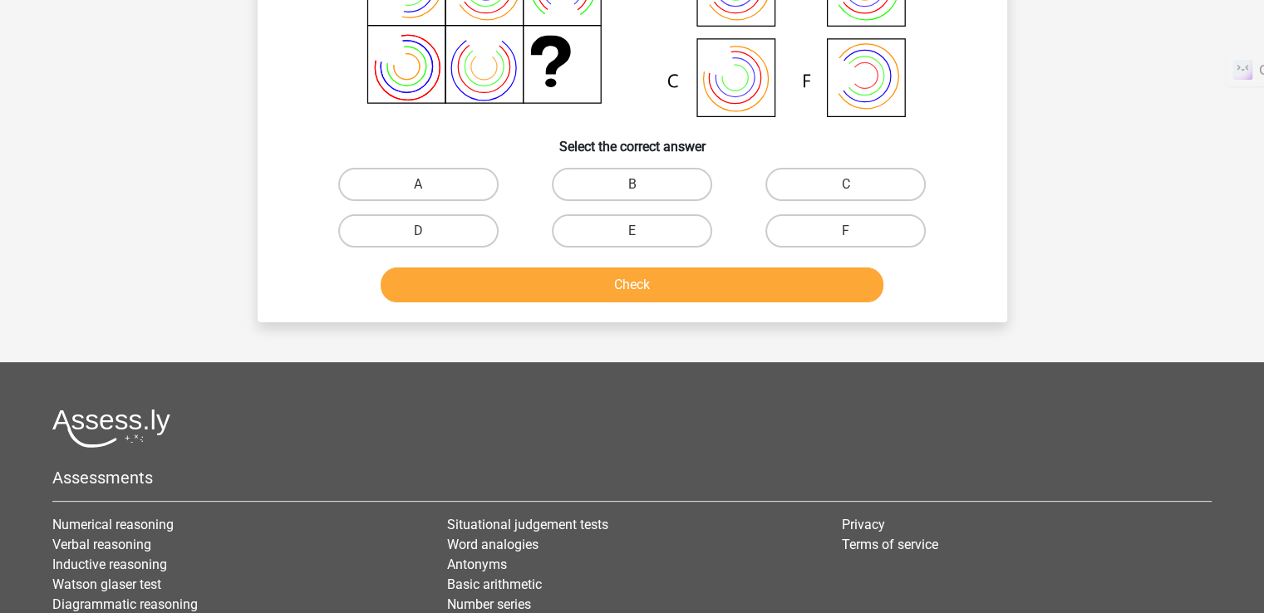
scroll to position [76, 0]
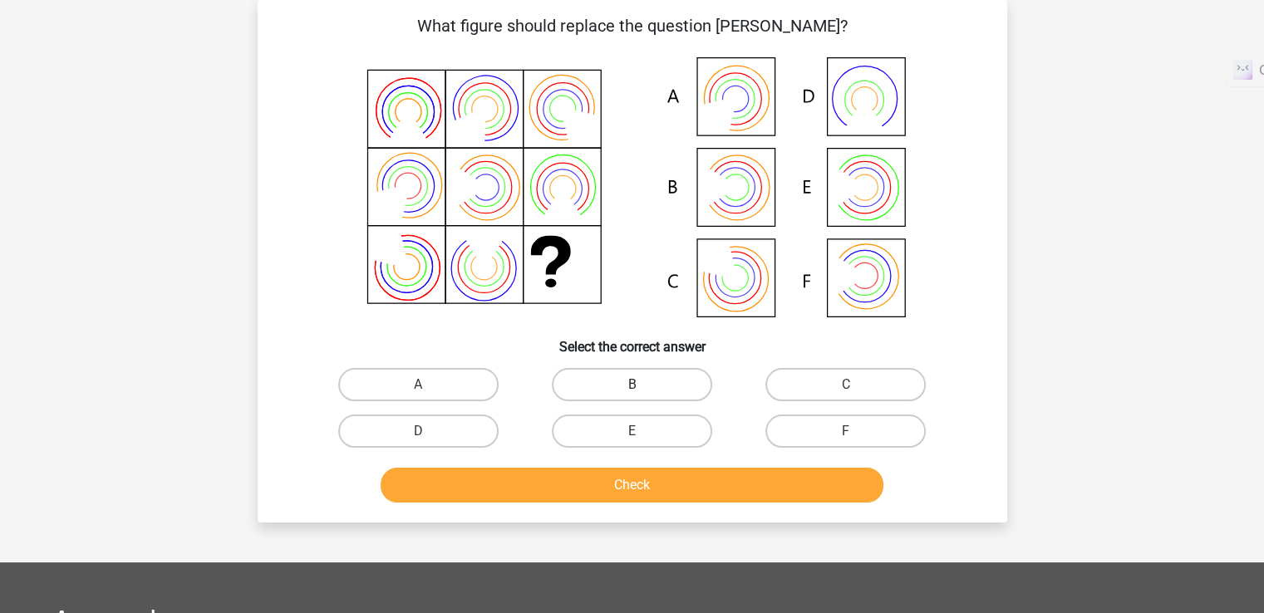
click at [706, 377] on label "B" at bounding box center [632, 384] width 160 height 33
click at [642, 385] on input "B" at bounding box center [637, 390] width 11 height 11
radio input "true"
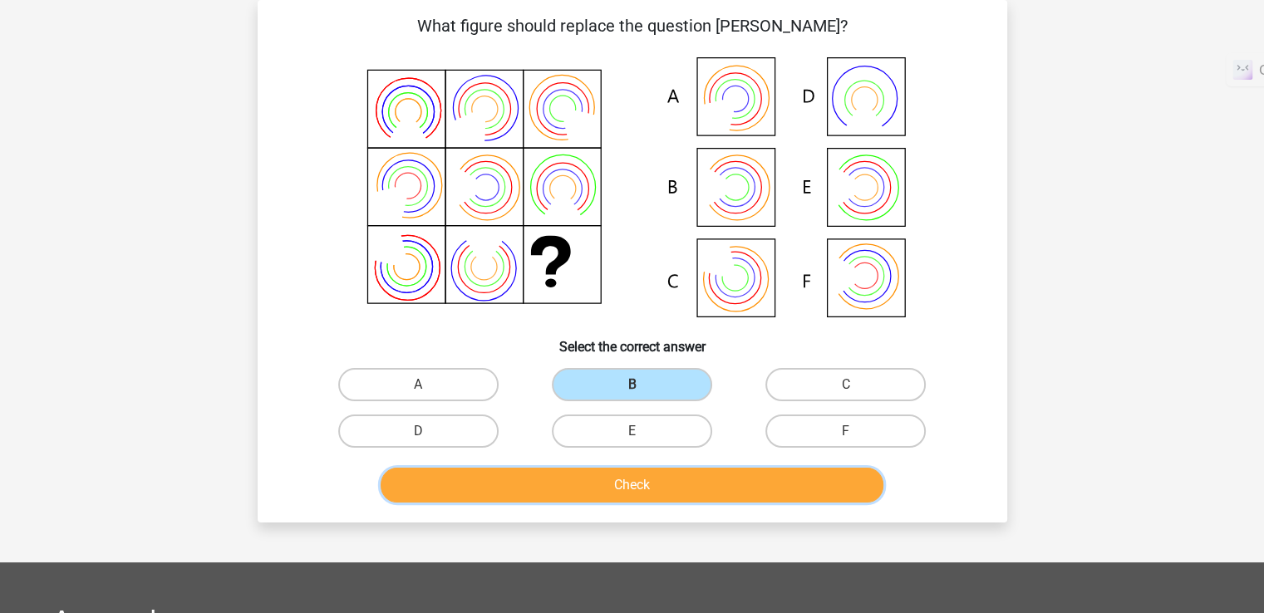
click at [701, 493] on button "Check" at bounding box center [632, 485] width 503 height 35
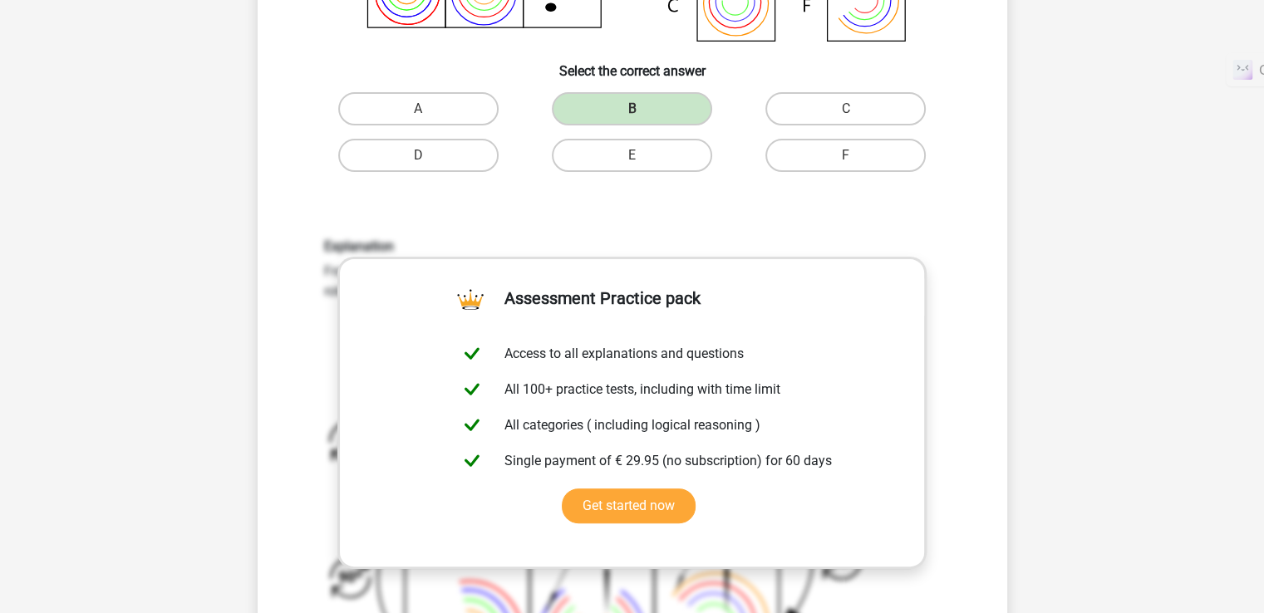
scroll to position [630, 0]
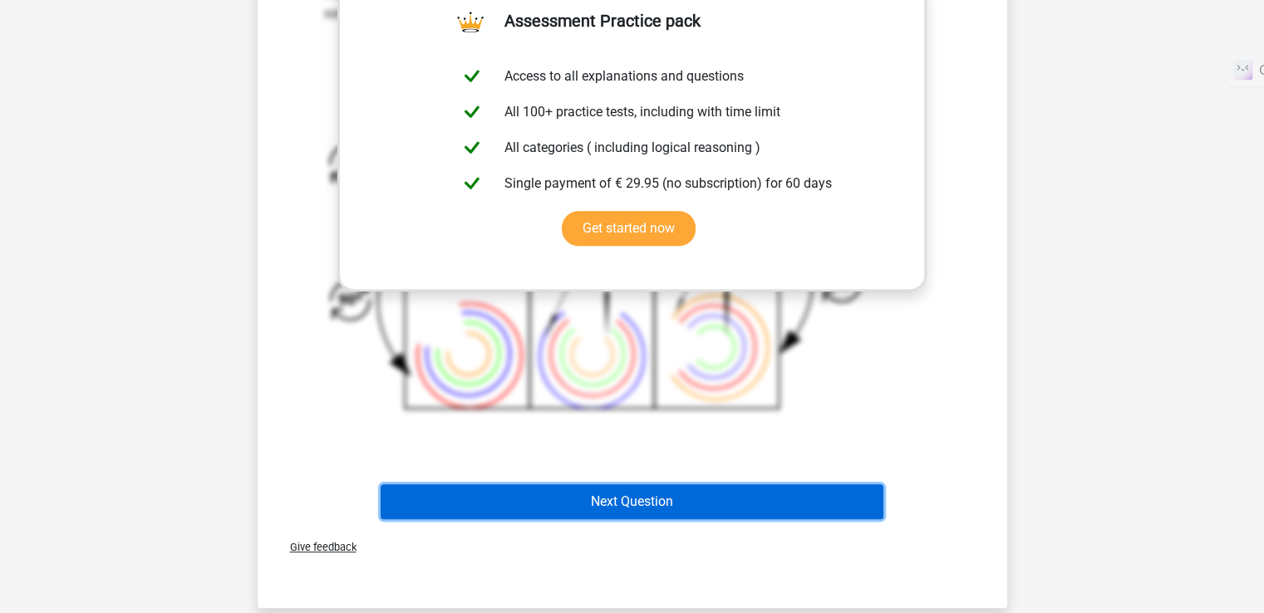
click at [705, 500] on button "Next Question" at bounding box center [632, 502] width 503 height 35
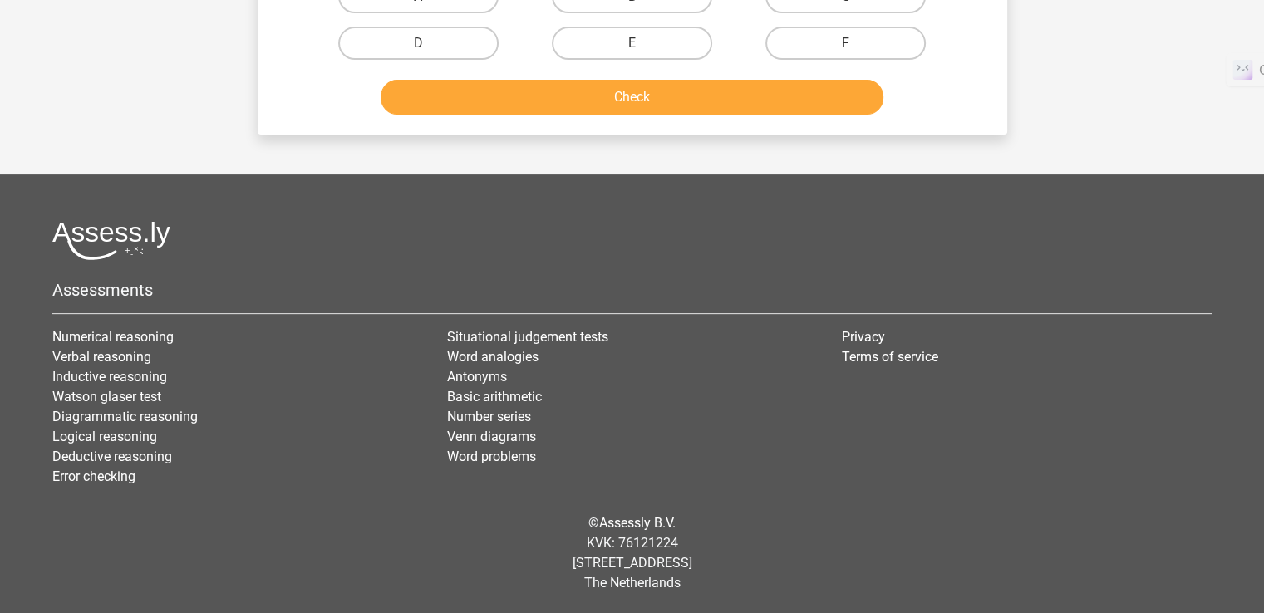
scroll to position [76, 0]
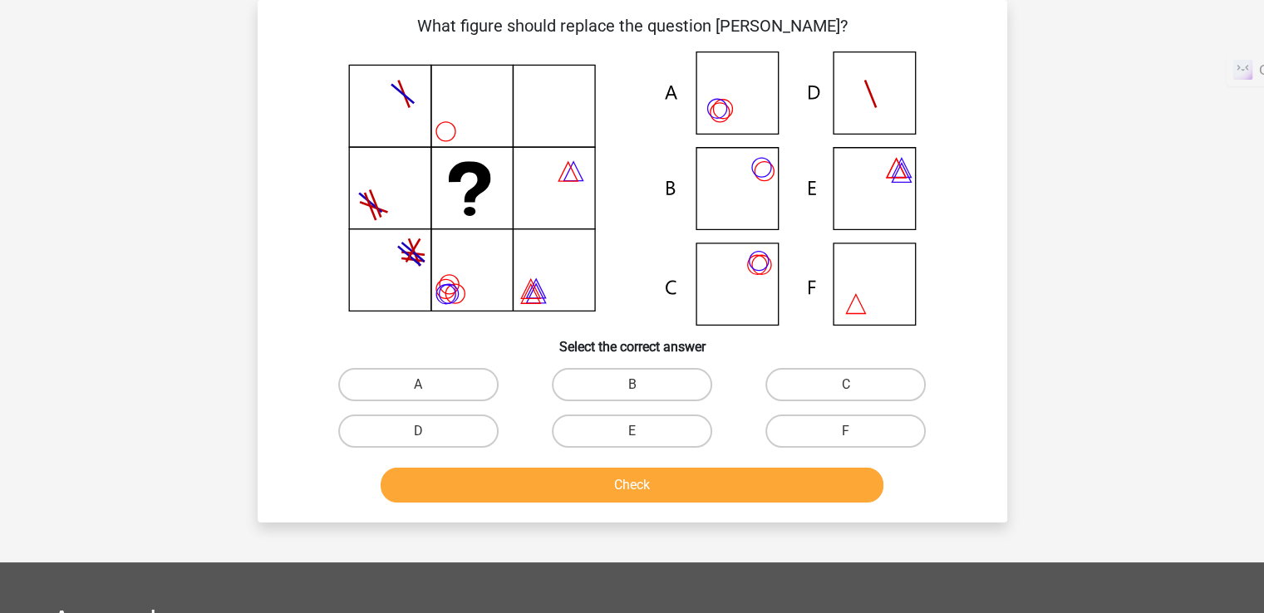
click at [736, 290] on icon at bounding box center [633, 189] width 670 height 274
click at [850, 394] on input "C" at bounding box center [851, 390] width 11 height 11
radio input "true"
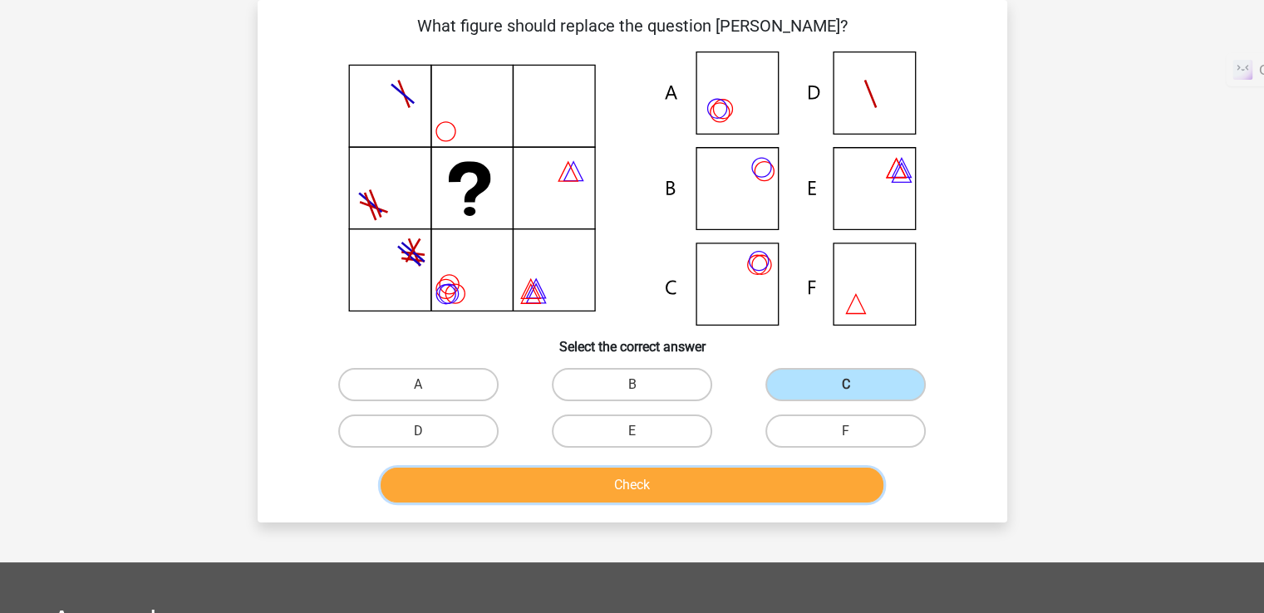
click at [795, 490] on button "Check" at bounding box center [632, 485] width 503 height 35
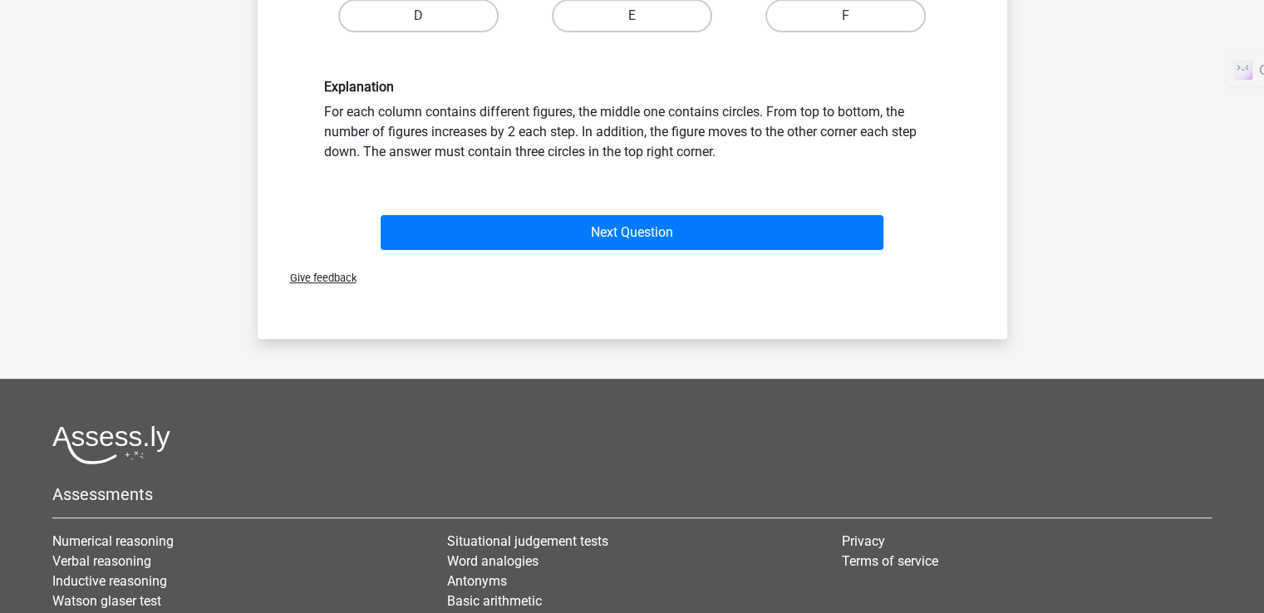
scroll to position [630, 0]
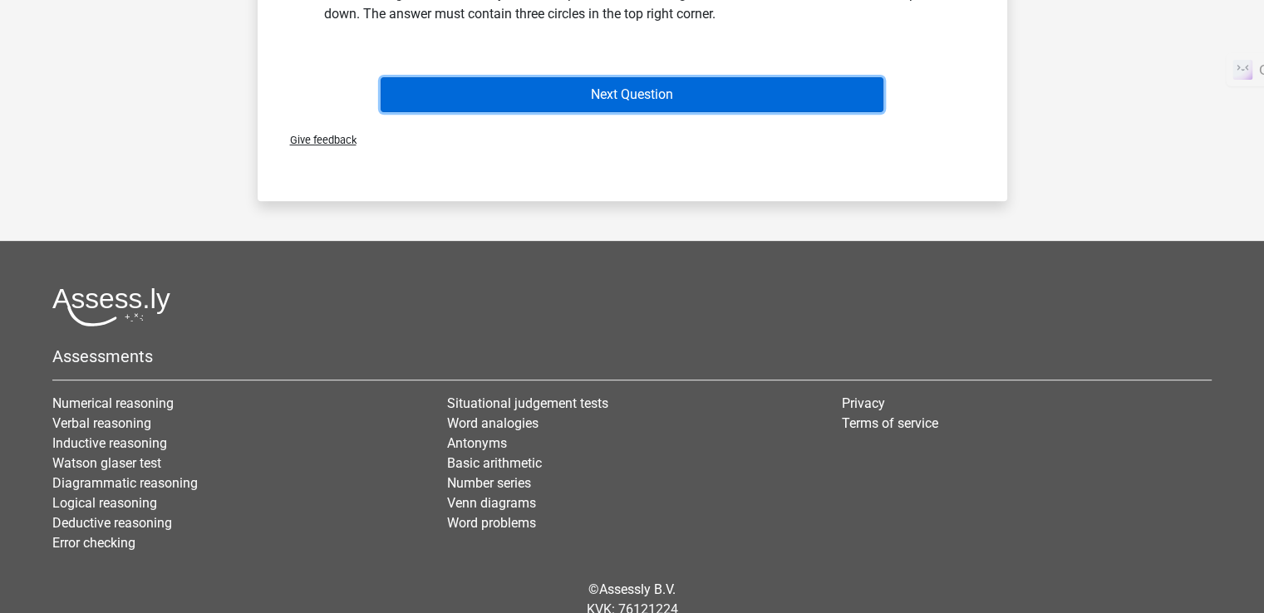
click at [710, 97] on button "Next Question" at bounding box center [632, 94] width 503 height 35
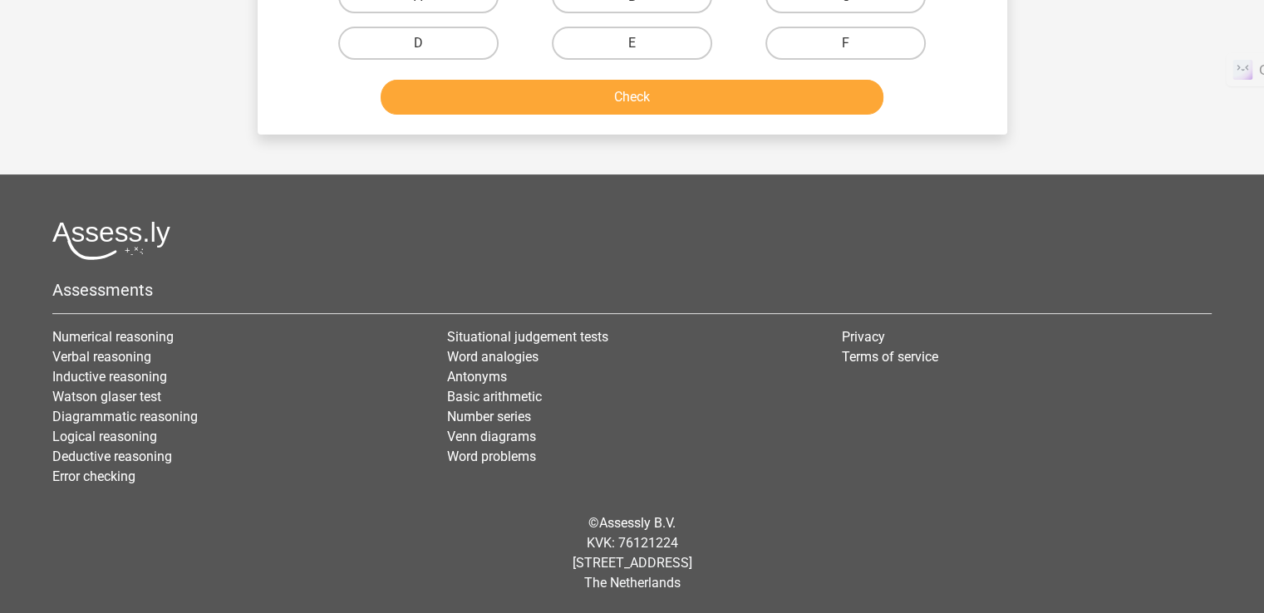
scroll to position [76, 0]
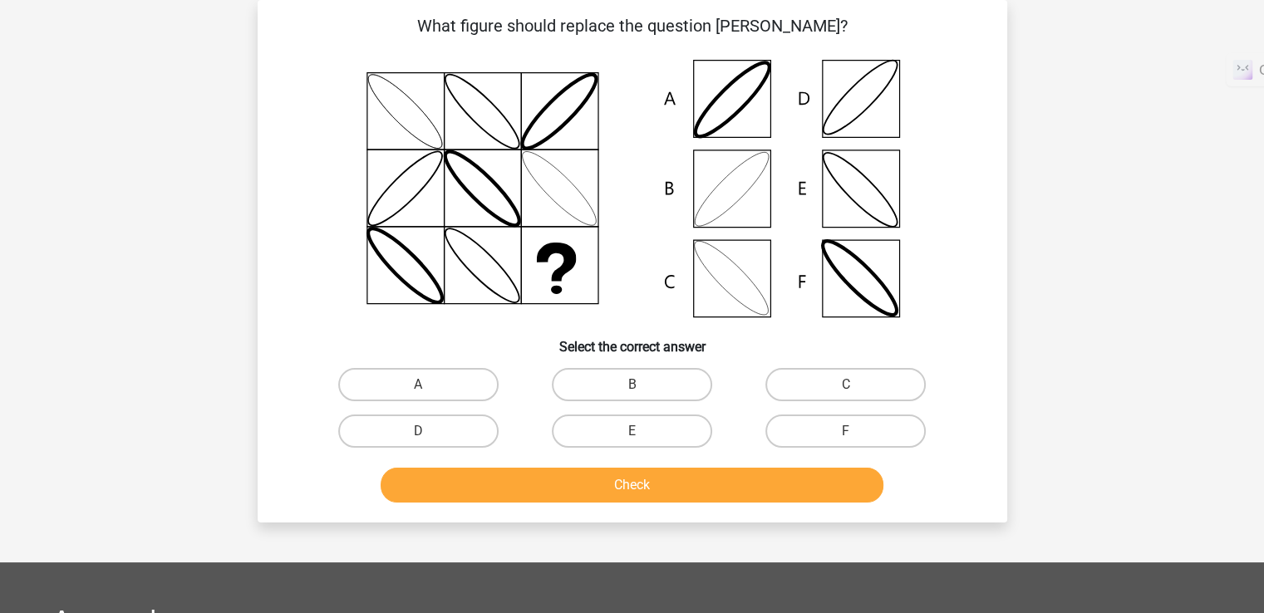
click at [537, 239] on icon at bounding box center [633, 189] width 670 height 274
click at [750, 173] on icon at bounding box center [633, 189] width 670 height 274
click at [620, 380] on label "B" at bounding box center [632, 384] width 160 height 33
click at [632, 385] on input "B" at bounding box center [637, 390] width 11 height 11
radio input "true"
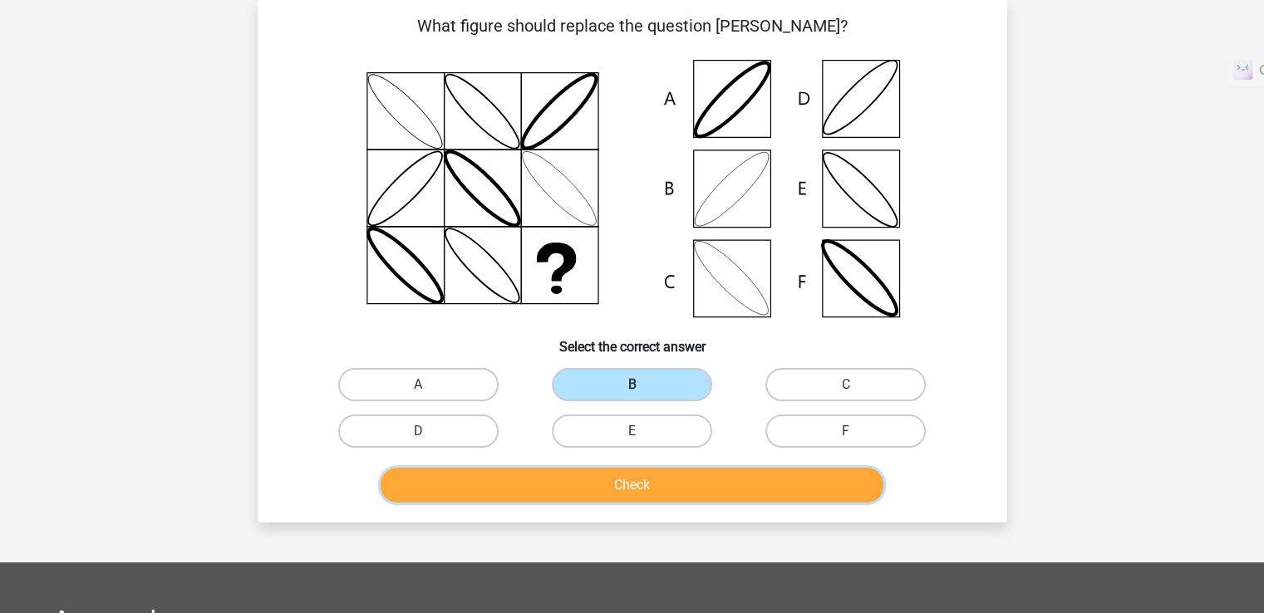
click at [635, 480] on button "Check" at bounding box center [632, 485] width 503 height 35
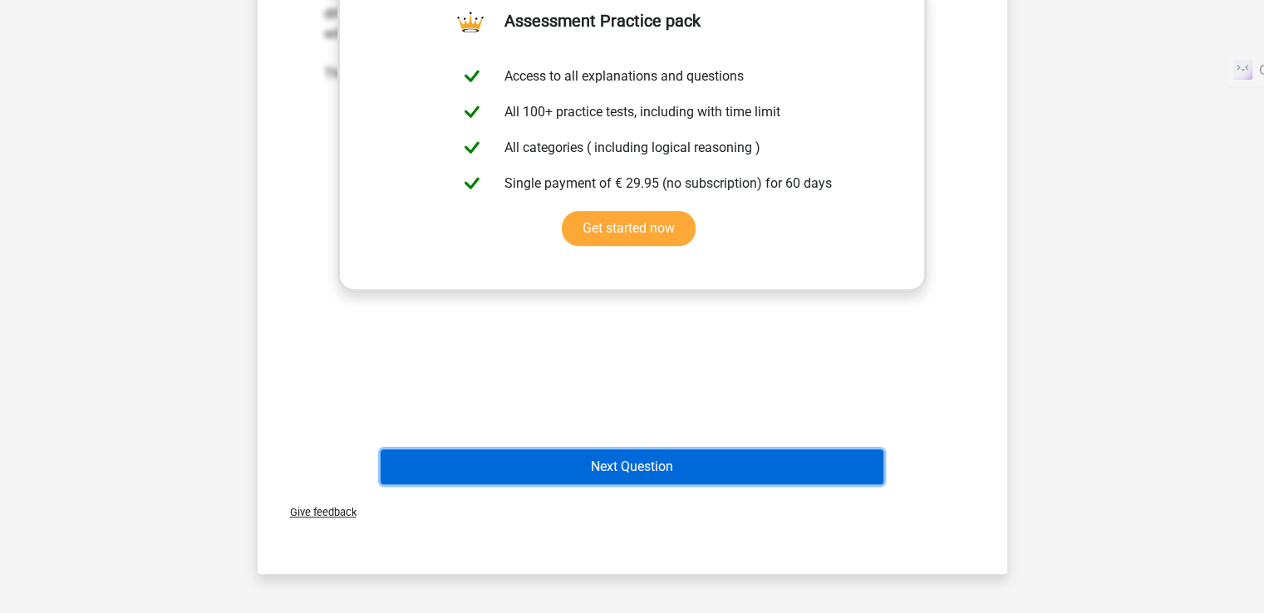
click at [642, 450] on button "Next Question" at bounding box center [632, 467] width 503 height 35
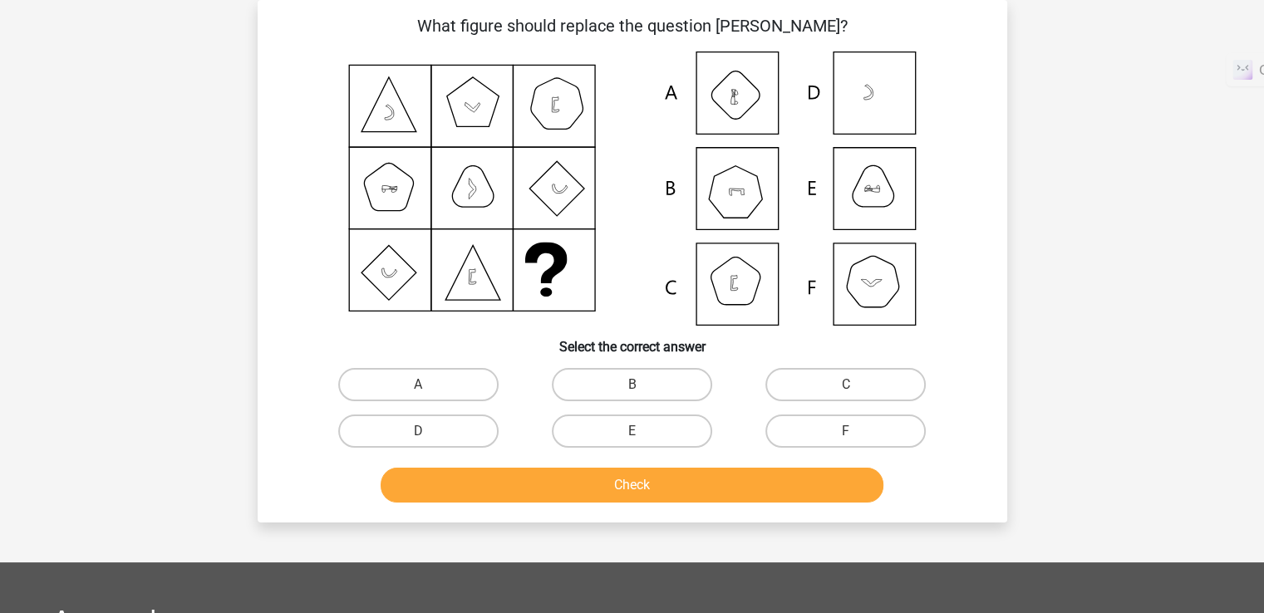
click at [860, 303] on icon at bounding box center [633, 189] width 670 height 274
click at [962, 240] on icon at bounding box center [633, 189] width 670 height 274
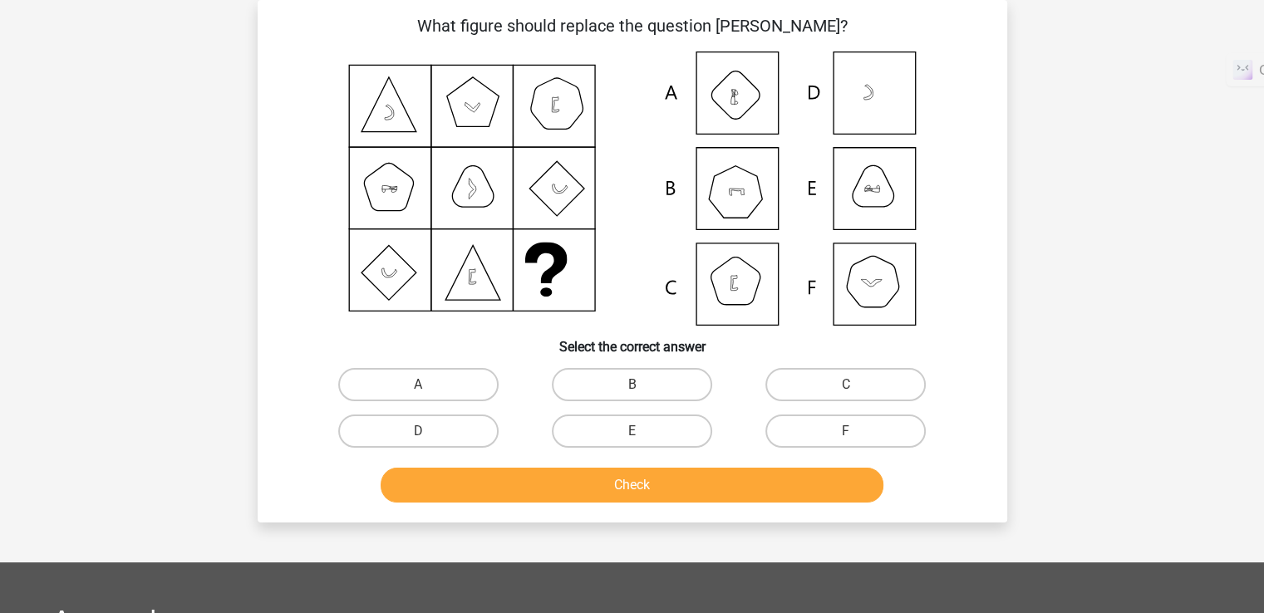
click at [873, 194] on icon at bounding box center [633, 189] width 670 height 274
click at [863, 199] on icon at bounding box center [633, 189] width 670 height 274
click at [700, 421] on label "E" at bounding box center [632, 431] width 160 height 33
click at [642, 431] on input "E" at bounding box center [637, 436] width 11 height 11
radio input "true"
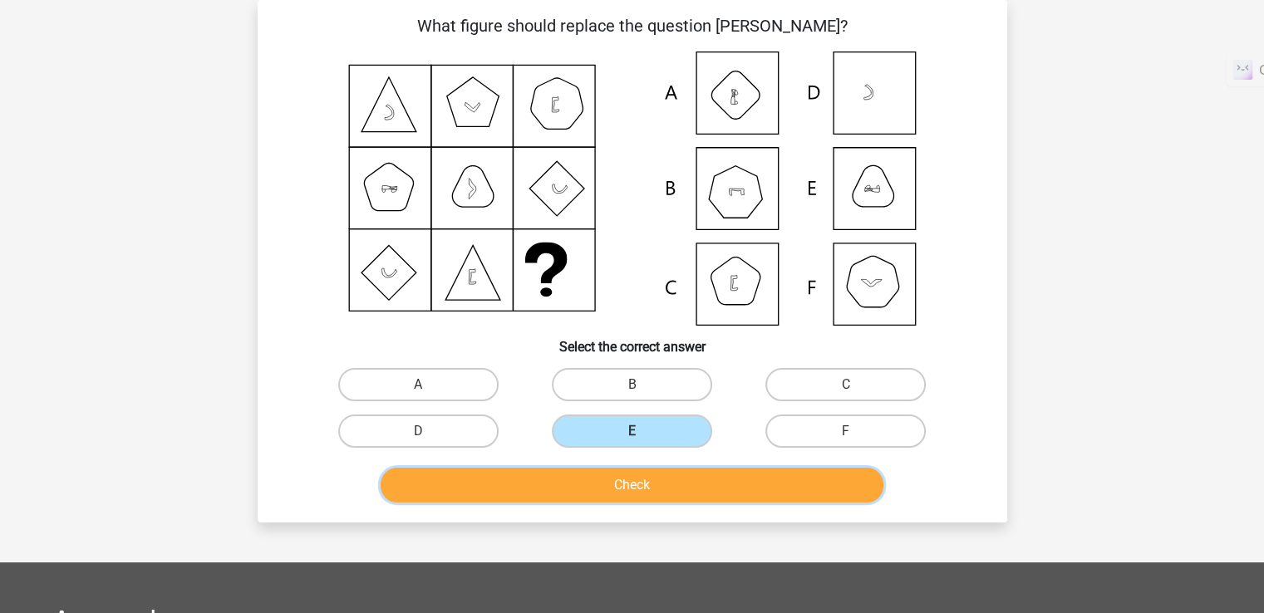
click at [708, 495] on button "Check" at bounding box center [632, 485] width 503 height 35
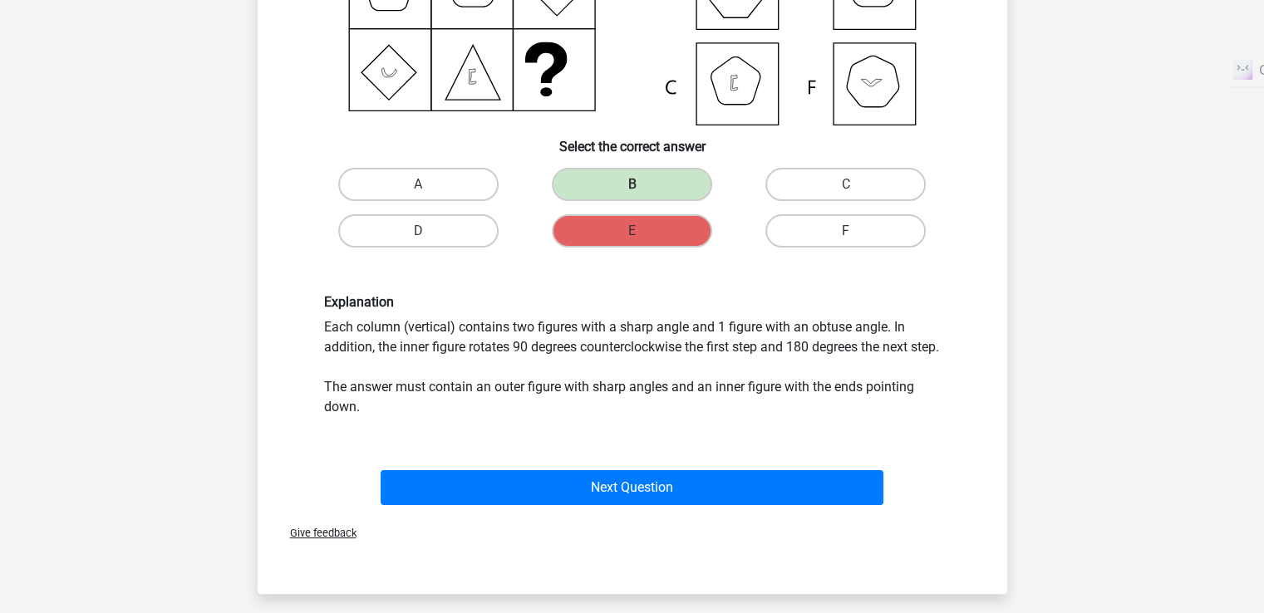
scroll to position [138, 0]
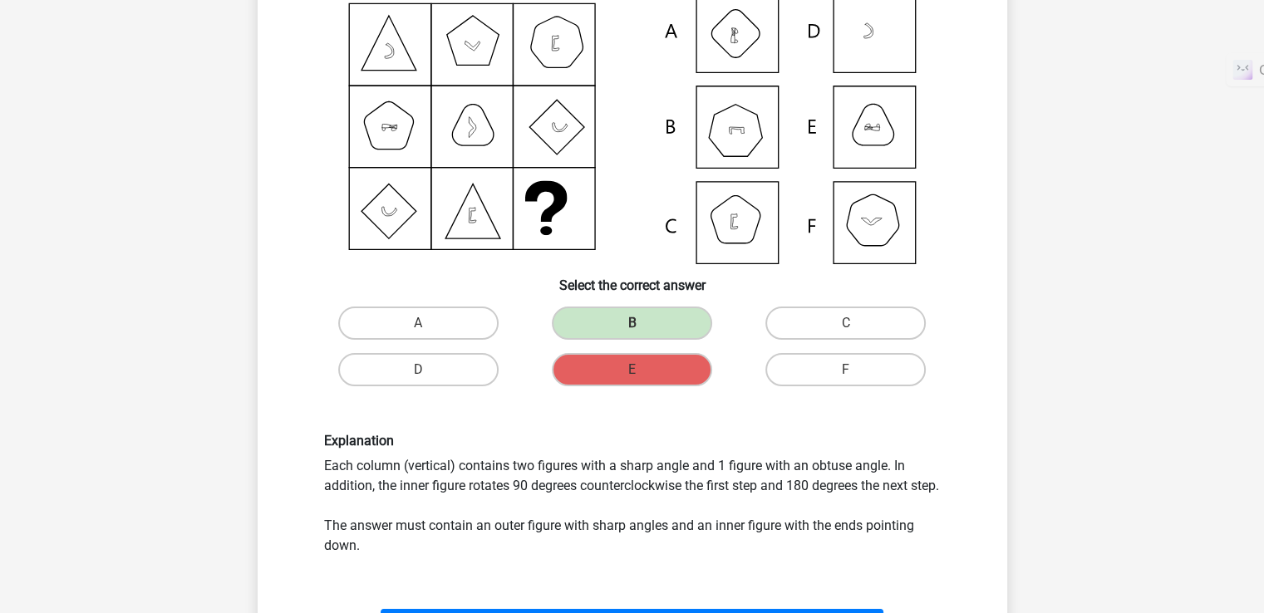
click at [542, 131] on icon at bounding box center [633, 127] width 670 height 274
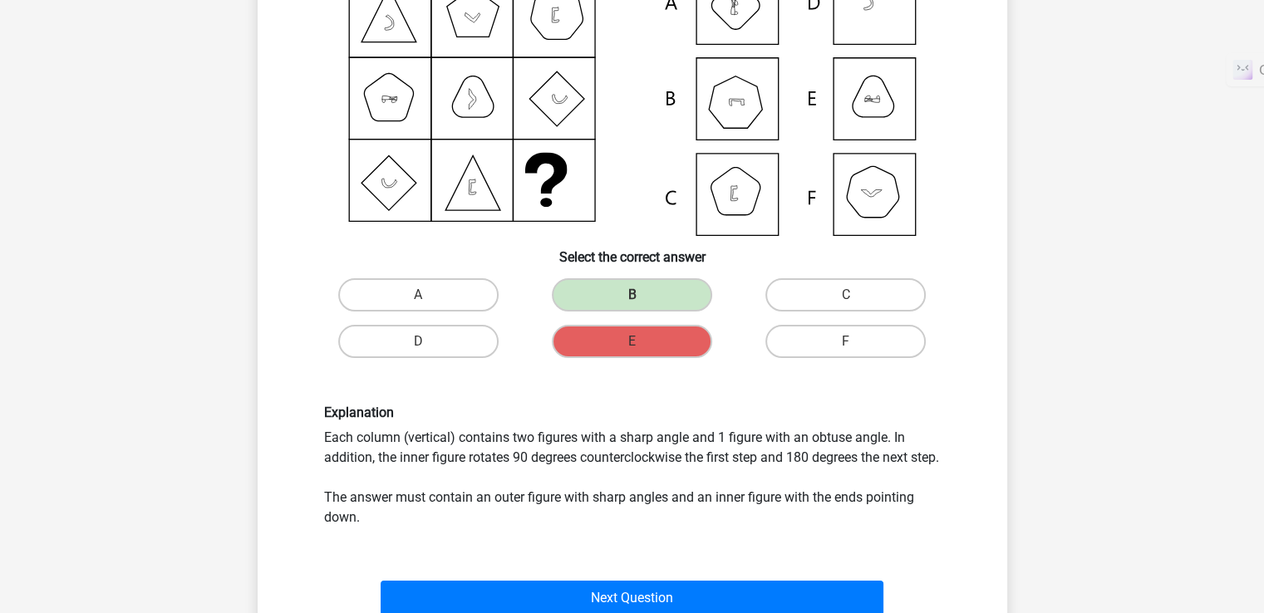
scroll to position [582, 0]
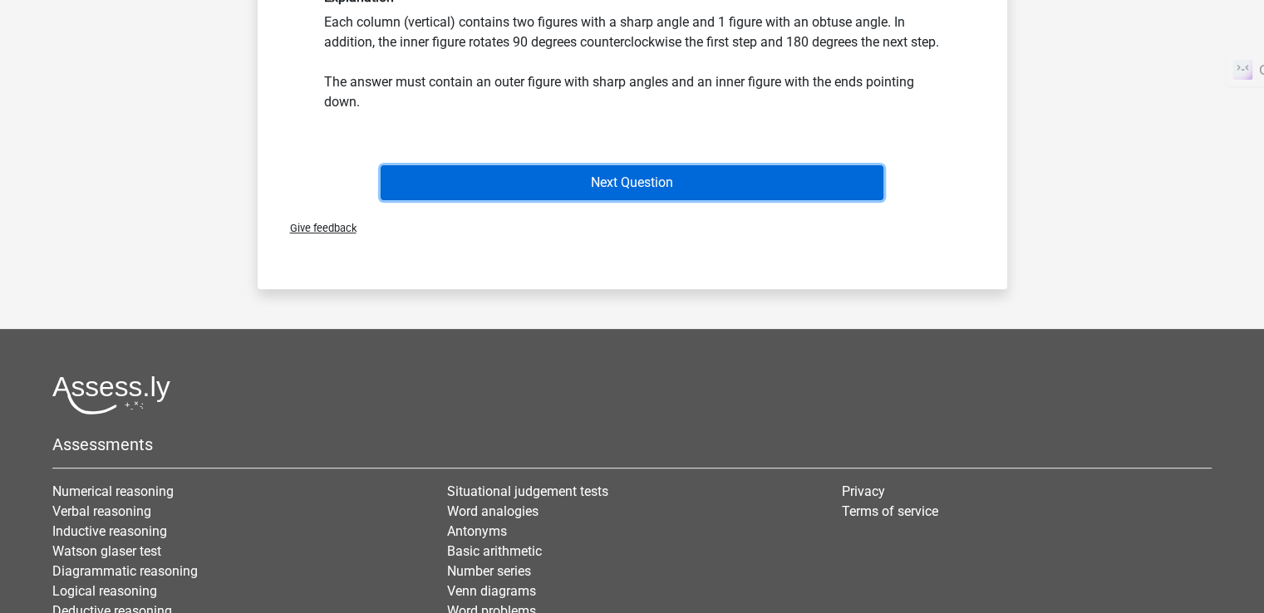
click at [570, 200] on button "Next Question" at bounding box center [632, 182] width 503 height 35
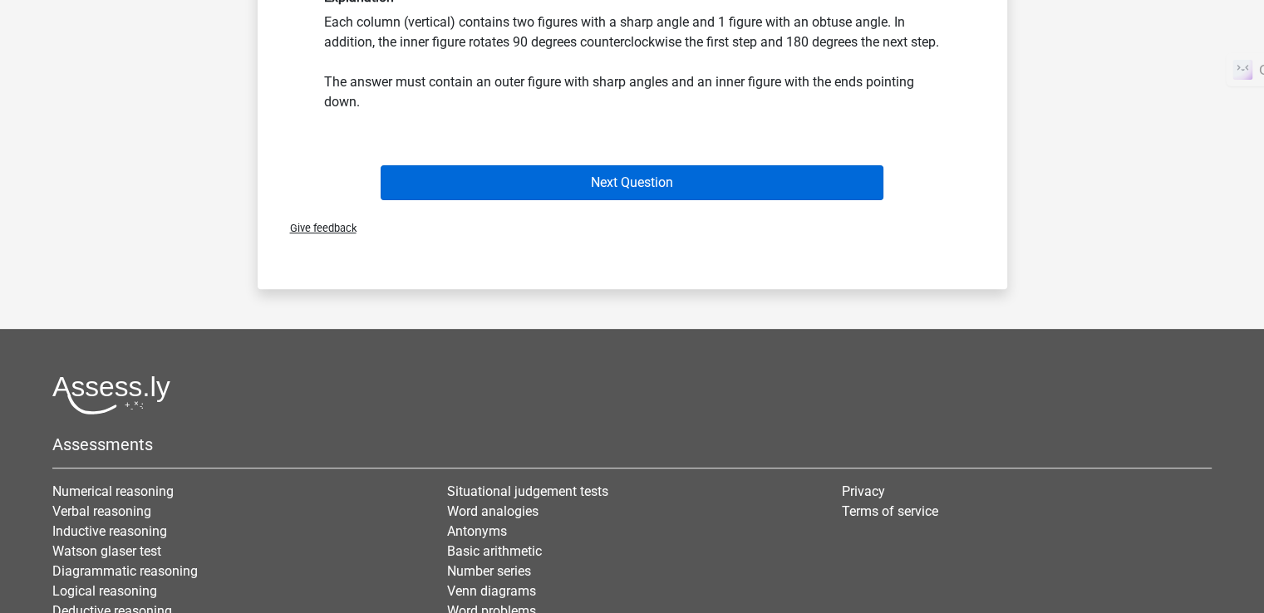
scroll to position [76, 0]
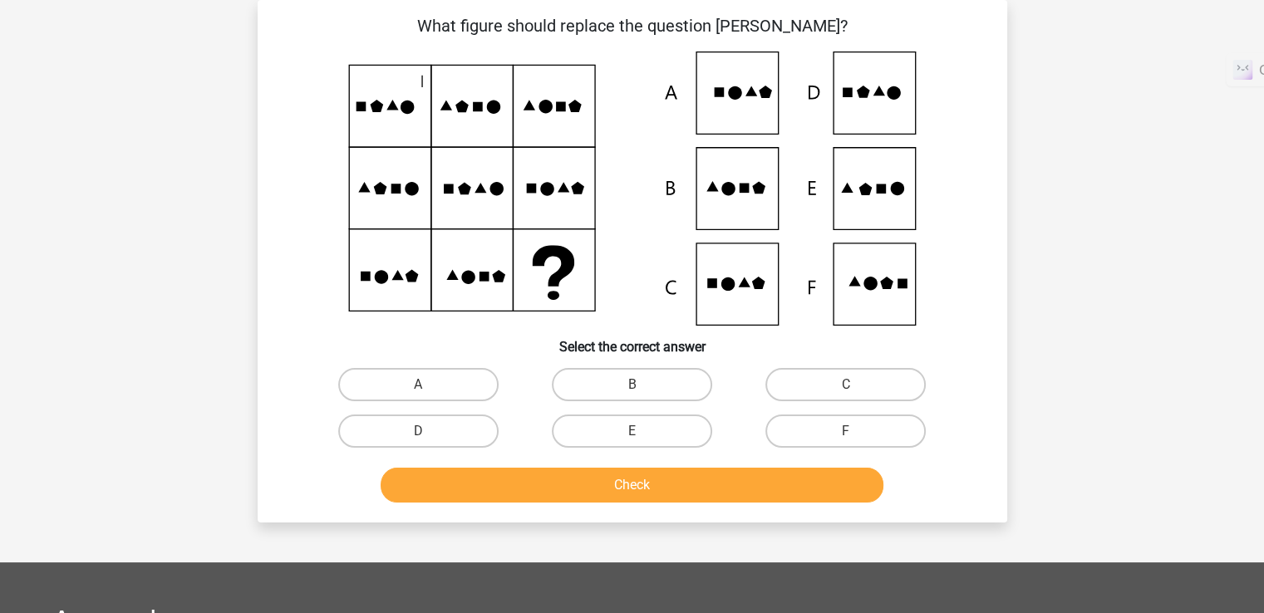
drag, startPoint x: 417, startPoint y: 62, endPoint x: 416, endPoint y: 78, distance: 15.8
click at [416, 78] on icon at bounding box center [633, 189] width 670 height 274
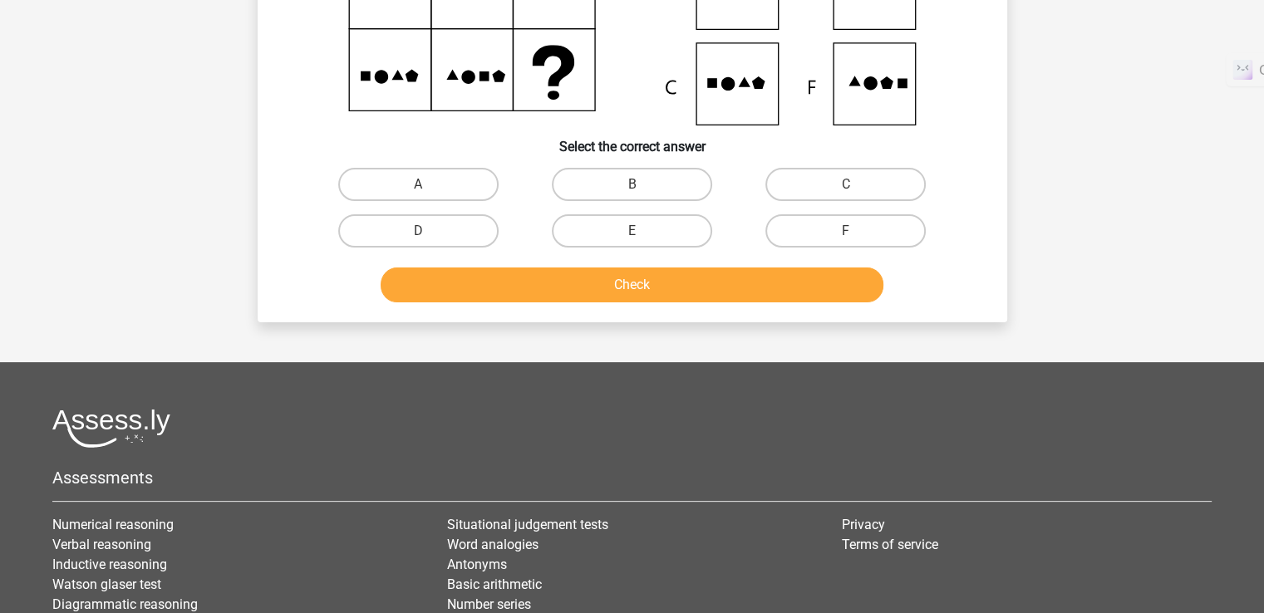
scroll to position [0, 0]
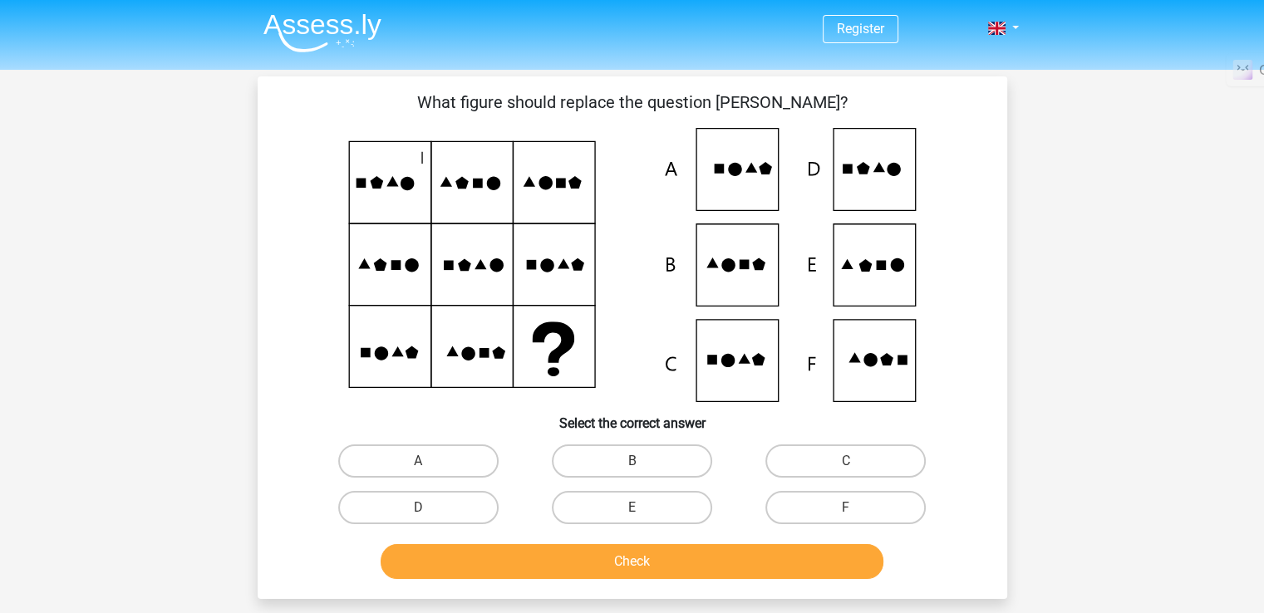
click at [824, 259] on icon at bounding box center [633, 265] width 670 height 274
click at [652, 509] on label "E" at bounding box center [632, 507] width 160 height 33
click at [642, 509] on input "E" at bounding box center [637, 513] width 11 height 11
radio input "true"
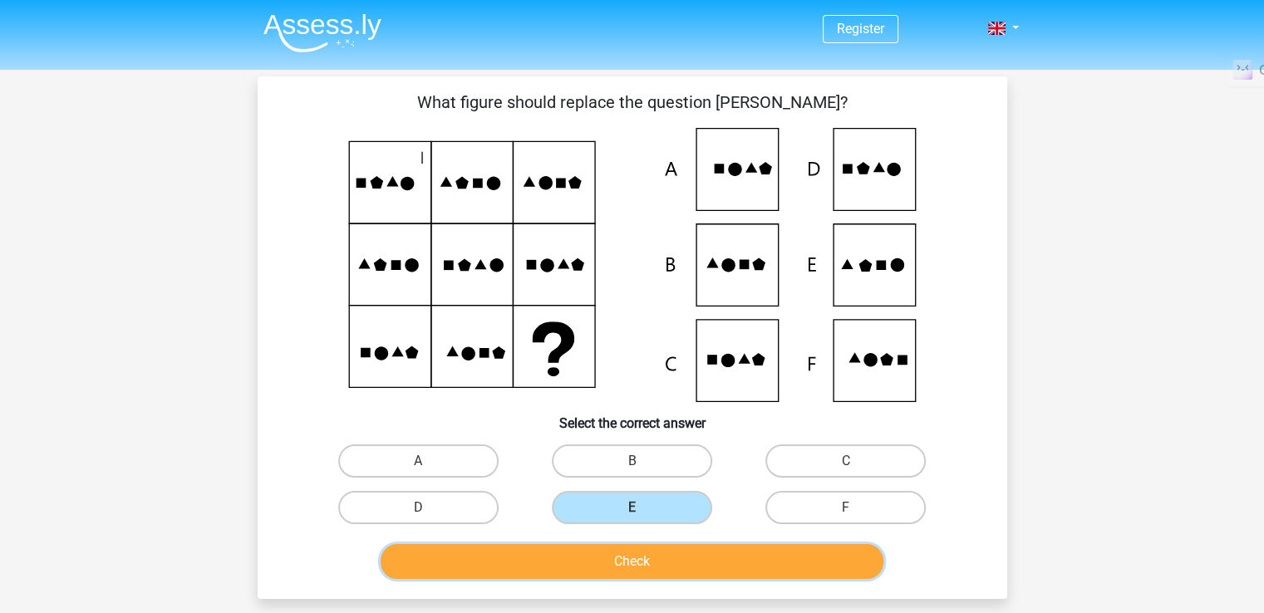
click at [665, 556] on button "Check" at bounding box center [632, 561] width 503 height 35
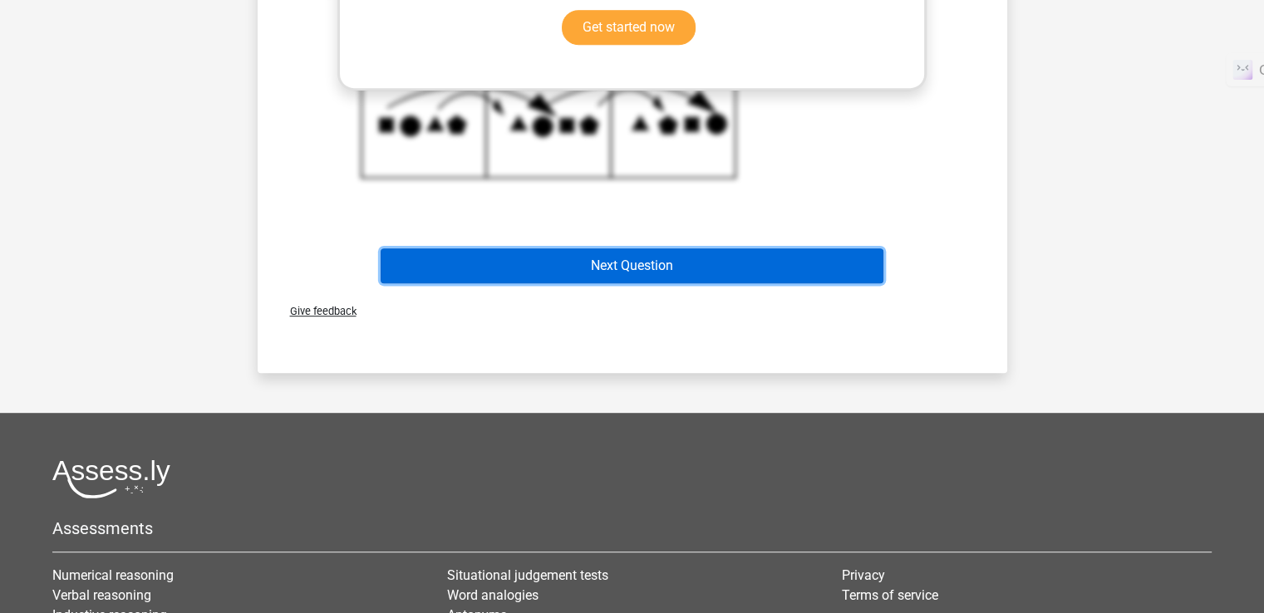
click at [694, 268] on button "Next Question" at bounding box center [632, 266] width 503 height 35
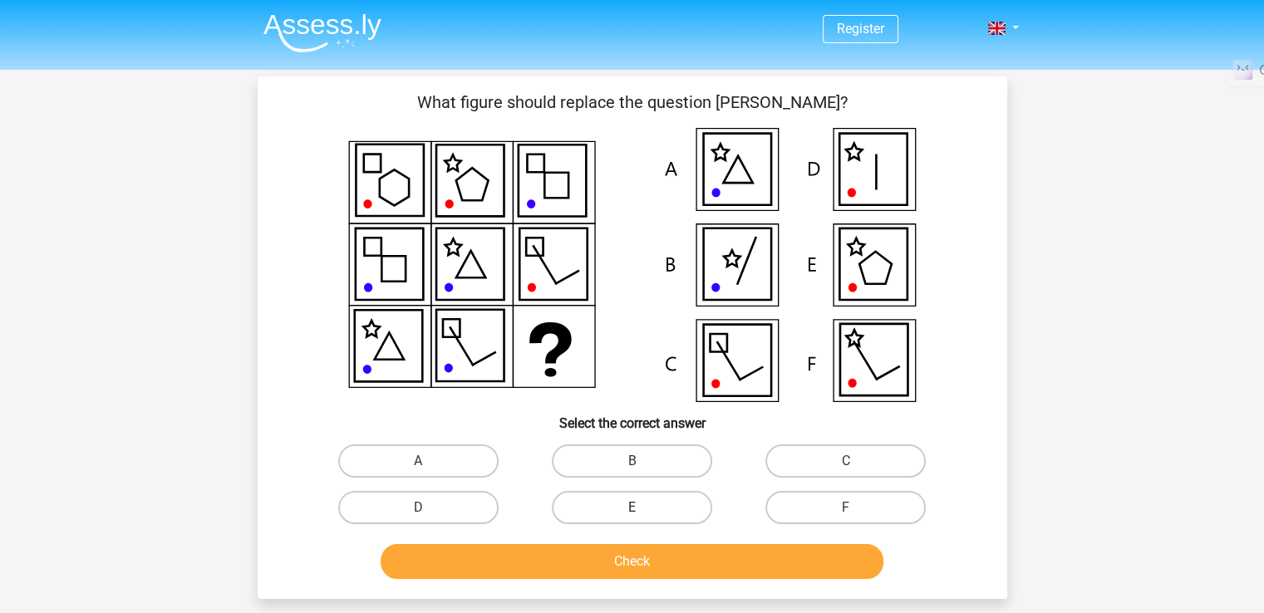
click at [625, 506] on label "E" at bounding box center [632, 507] width 160 height 33
click at [632, 508] on input "E" at bounding box center [637, 513] width 11 height 11
radio input "true"
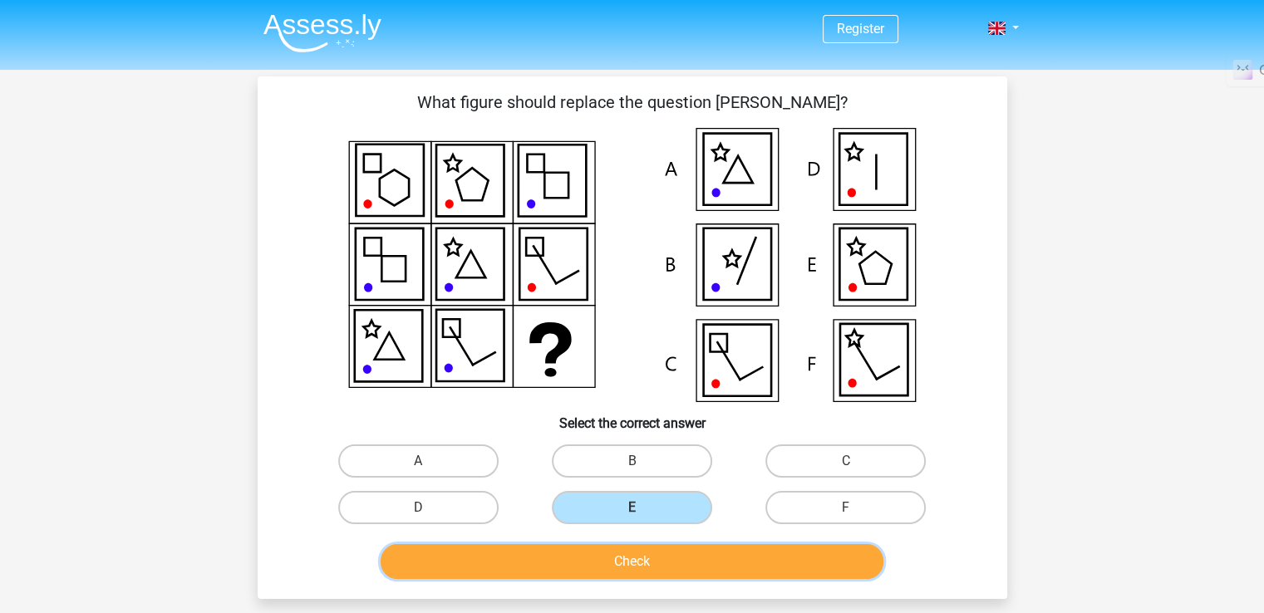
click at [609, 549] on button "Check" at bounding box center [632, 561] width 503 height 35
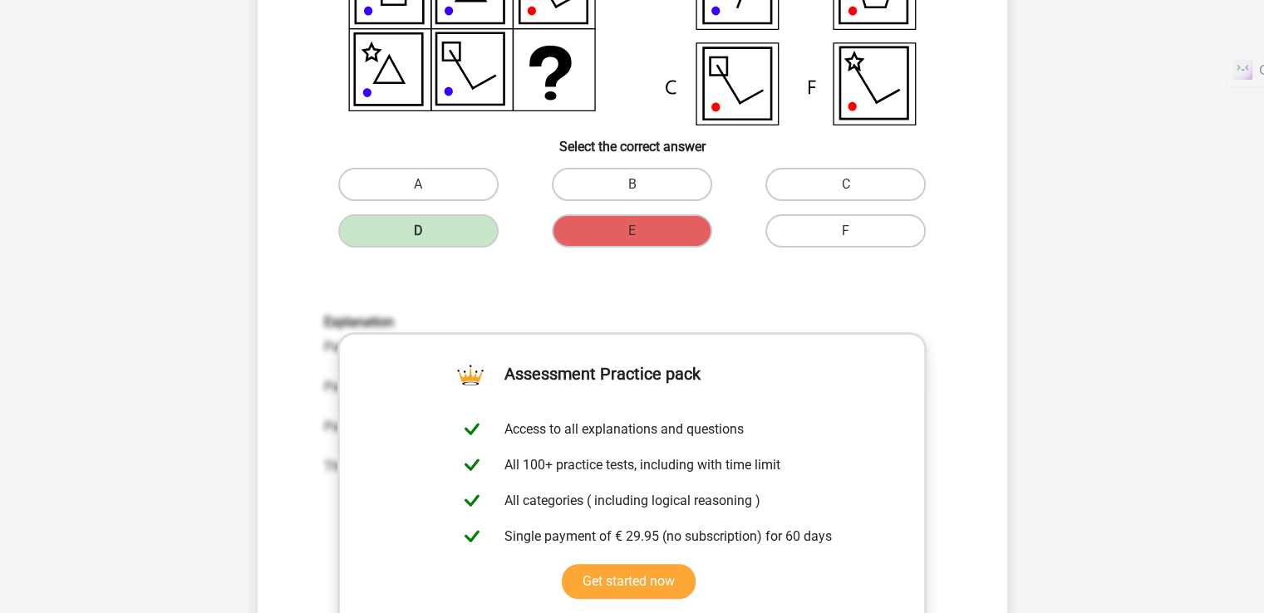
scroll to position [692, 0]
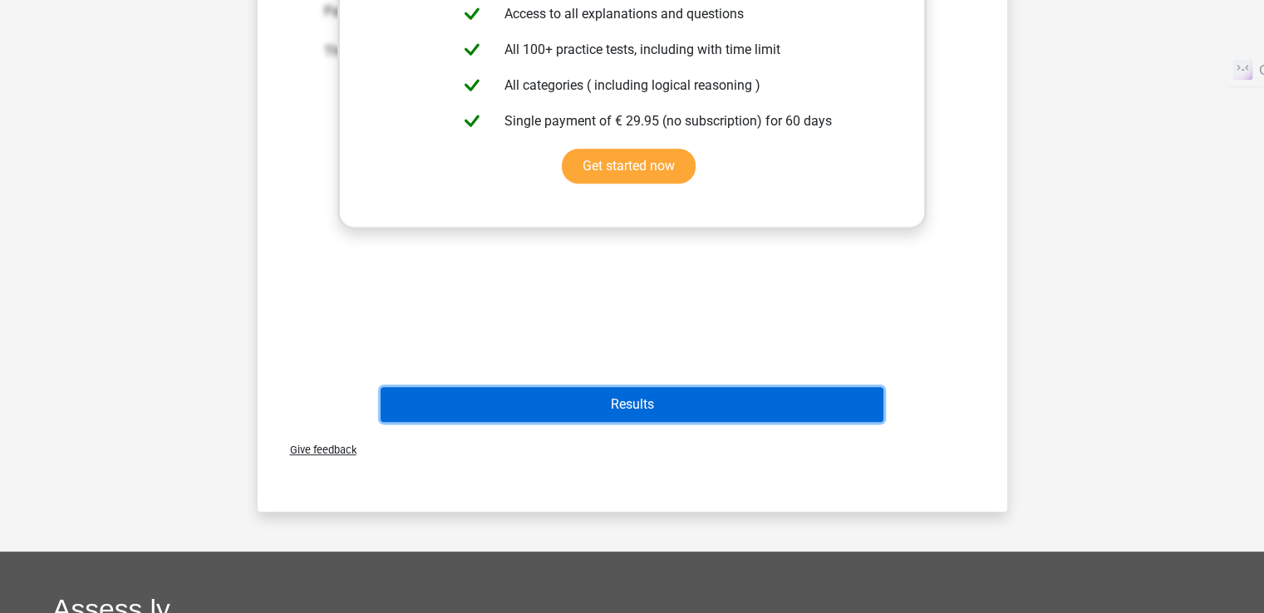
click at [603, 404] on button "Results" at bounding box center [632, 404] width 503 height 35
